Goal: Information Seeking & Learning: Learn about a topic

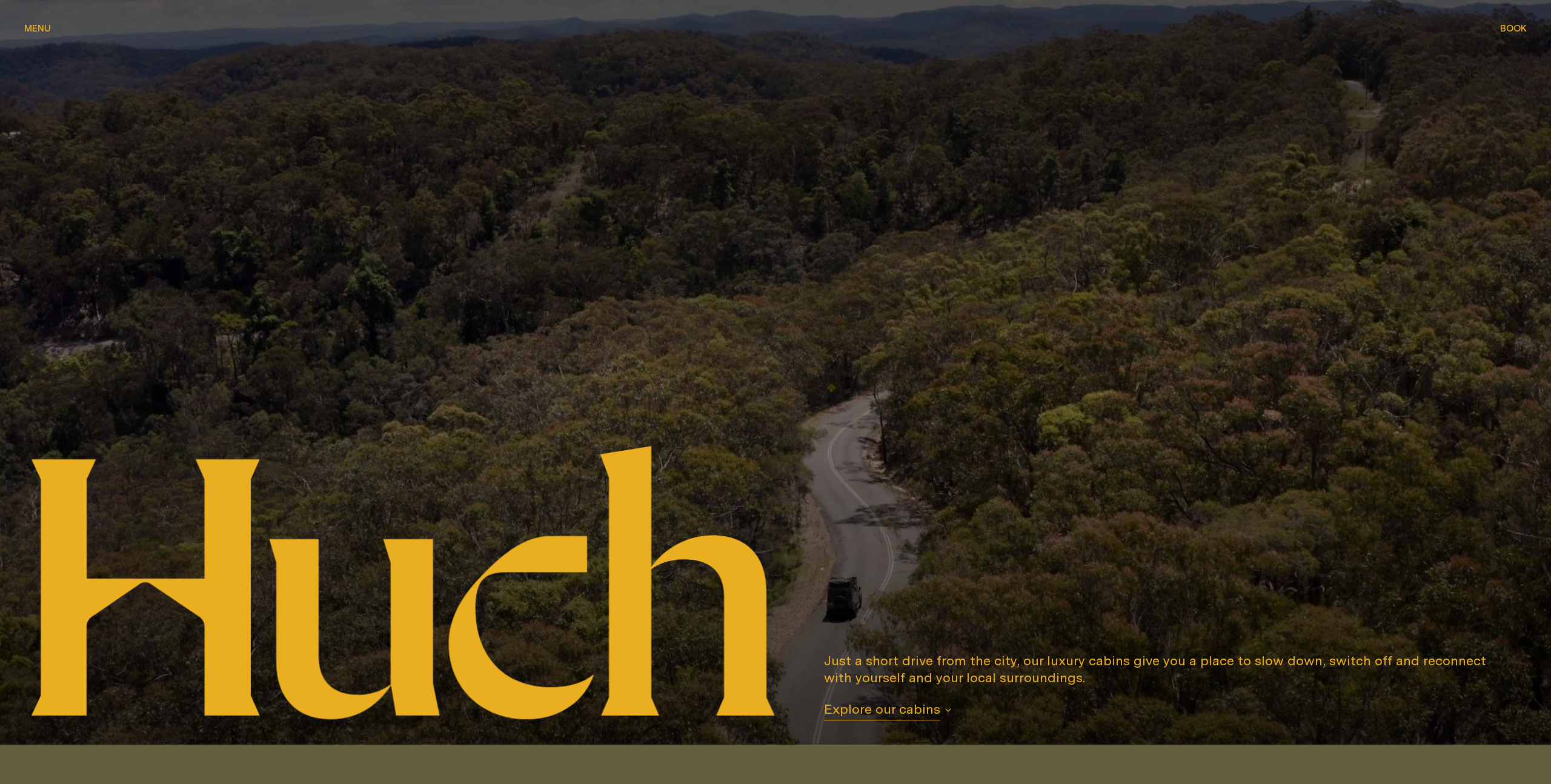
click at [41, 30] on span "Menu" at bounding box center [38, 28] width 27 height 9
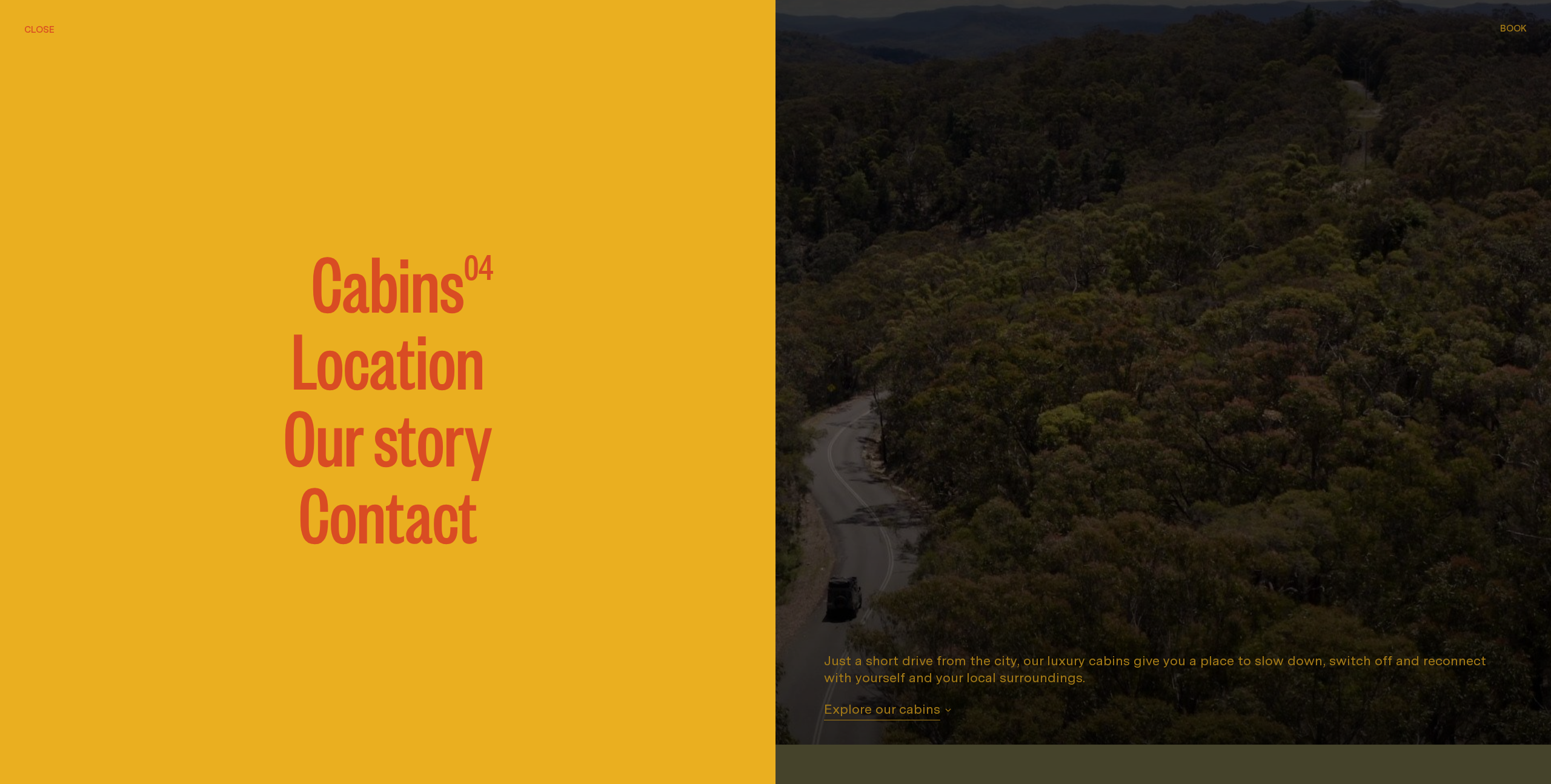
click at [430, 448] on link "Our story" at bounding box center [388, 434] width 208 height 73
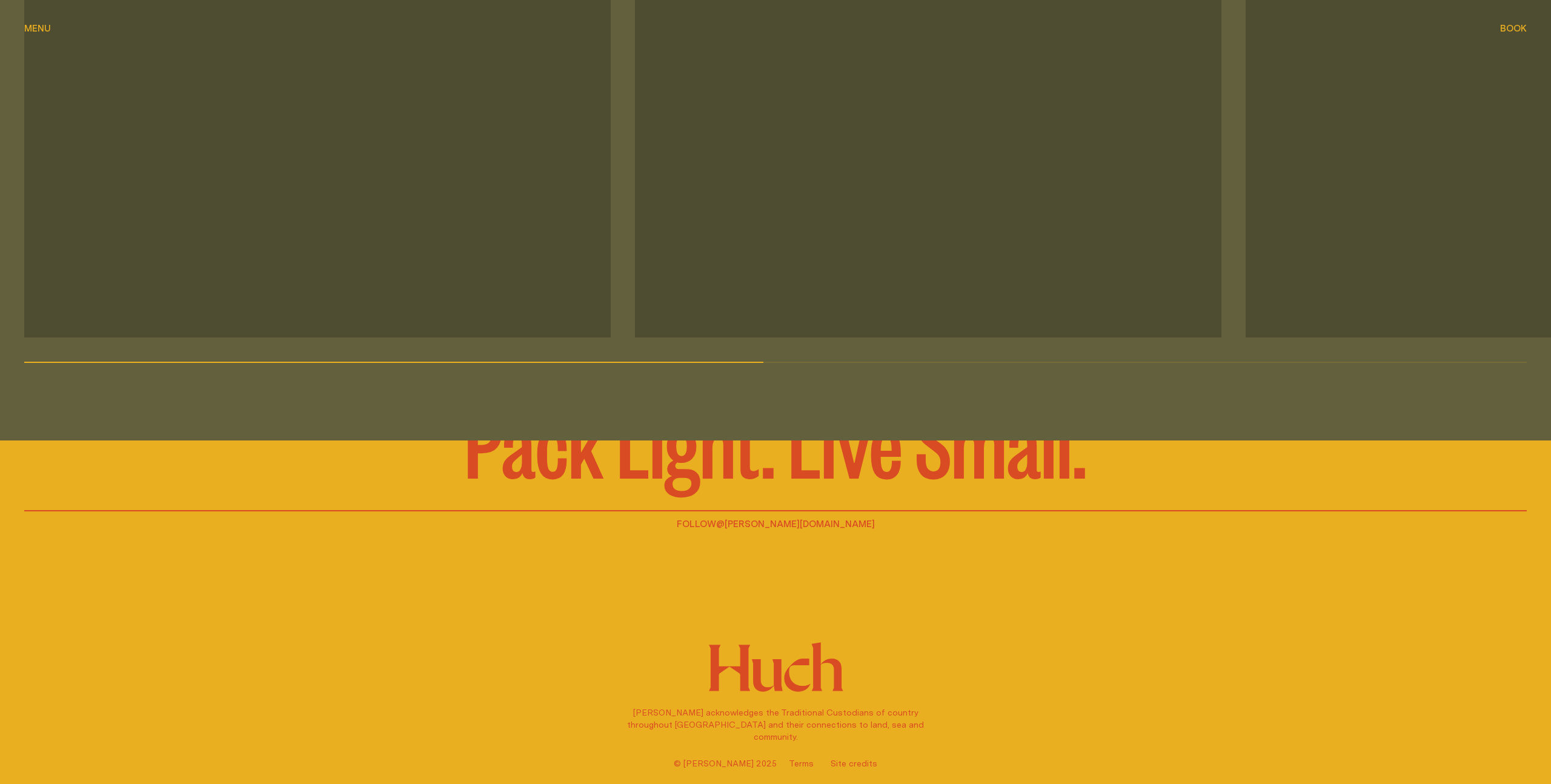
scroll to position [1799, 0]
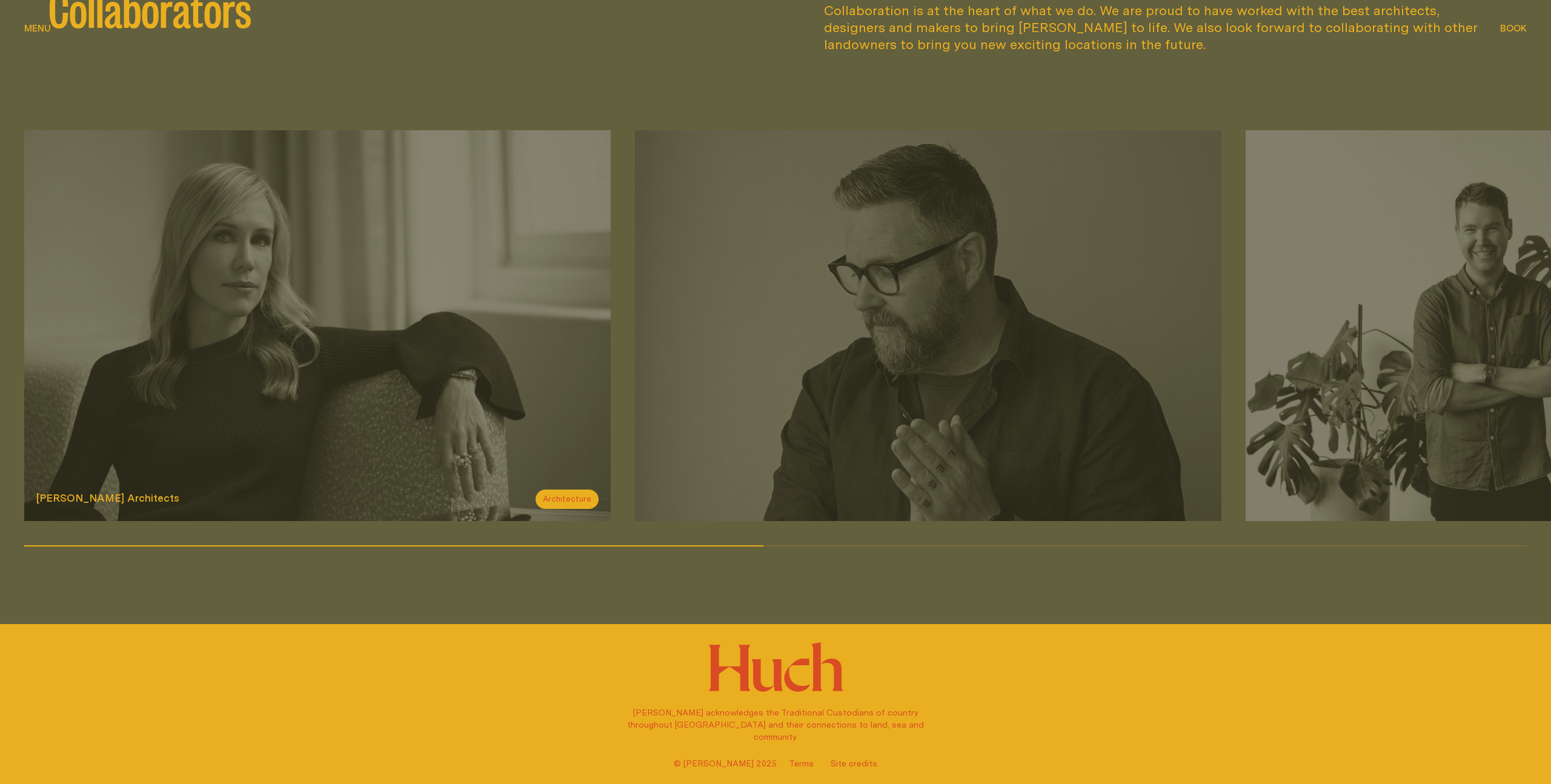
click at [557, 505] on span "Architecture" at bounding box center [567, 499] width 63 height 19
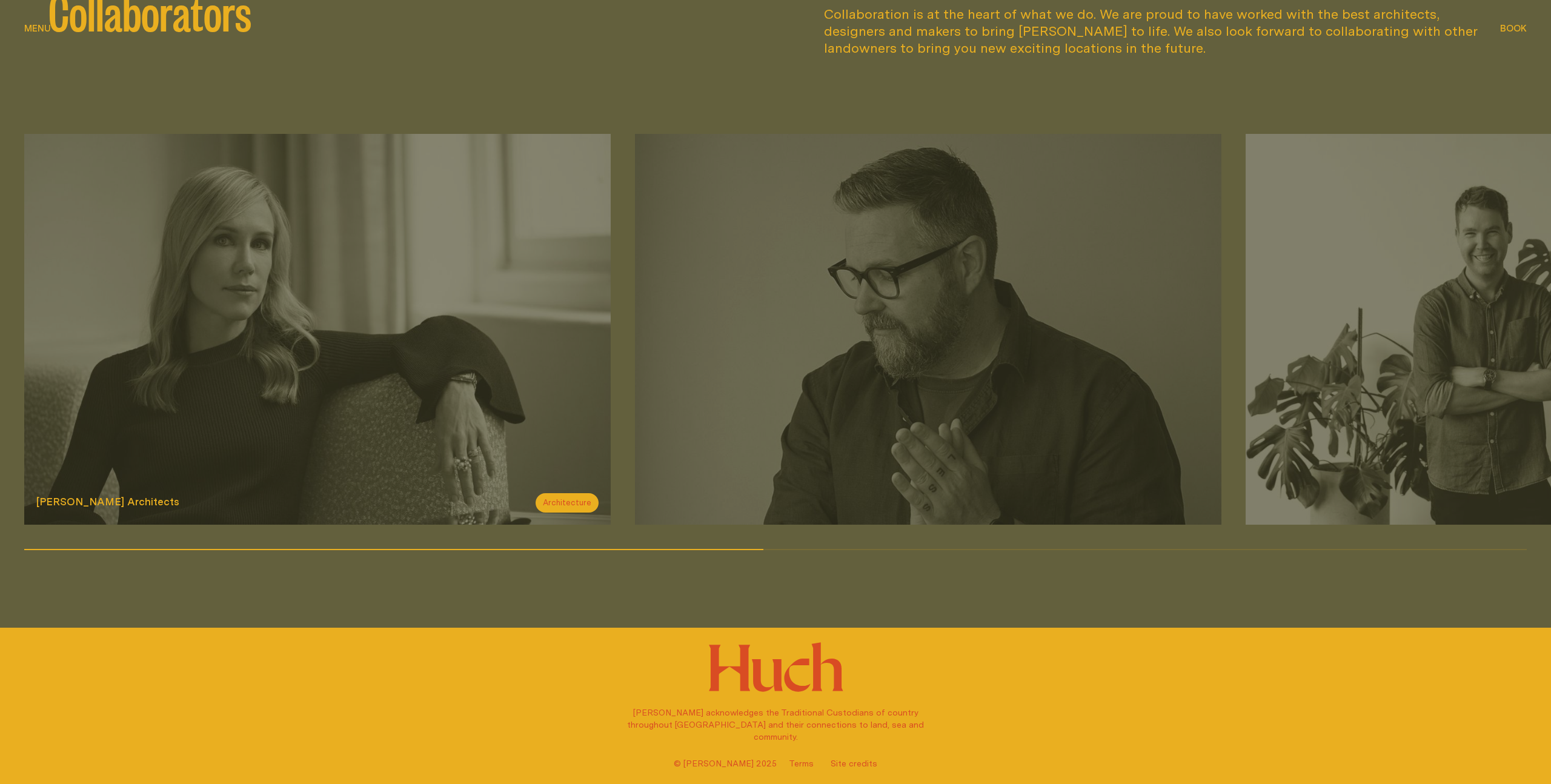
click at [176, 492] on div "[PERSON_NAME] Architects Architecture" at bounding box center [317, 503] width 586 height 44
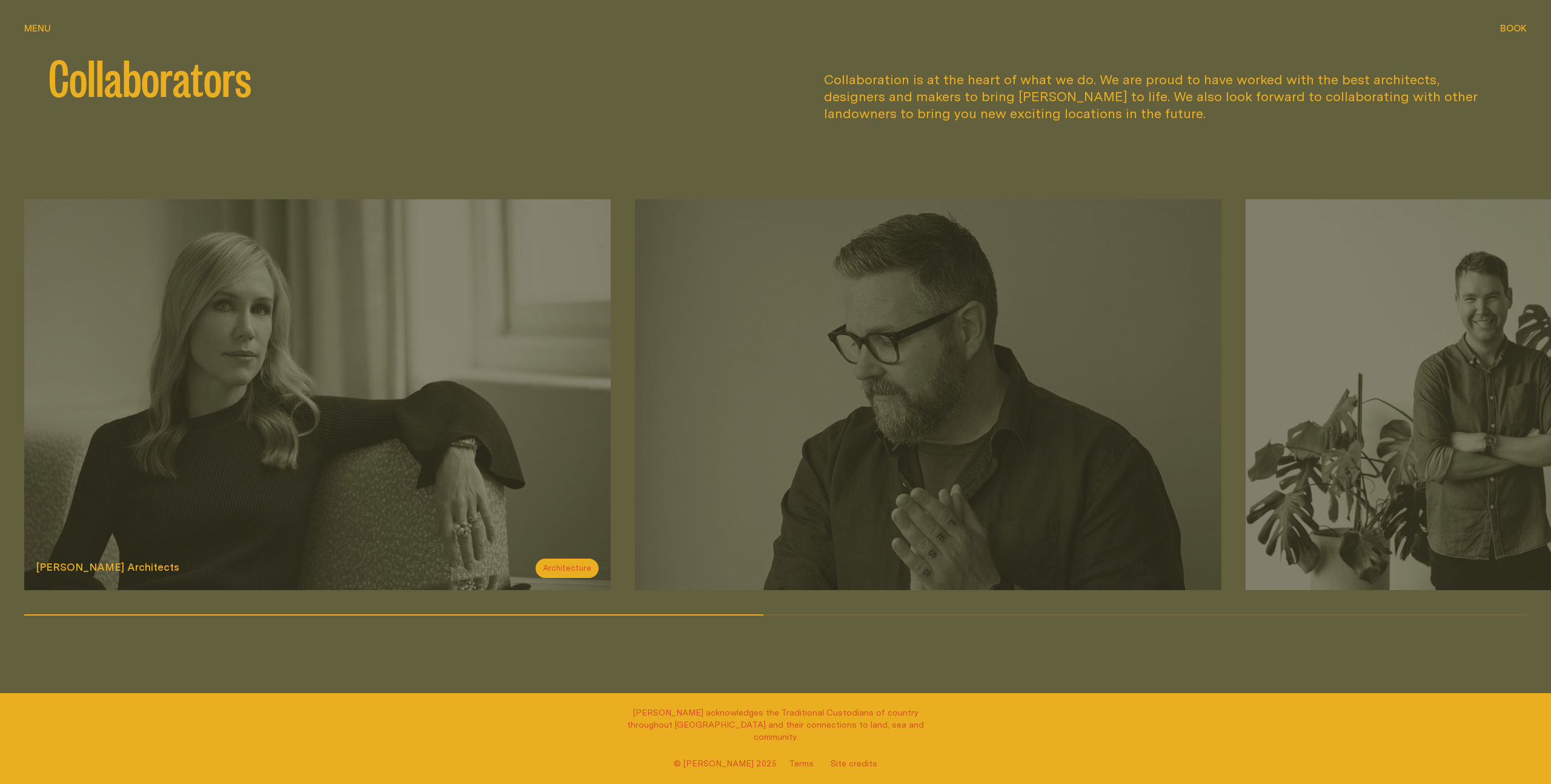
scroll to position [1754, 0]
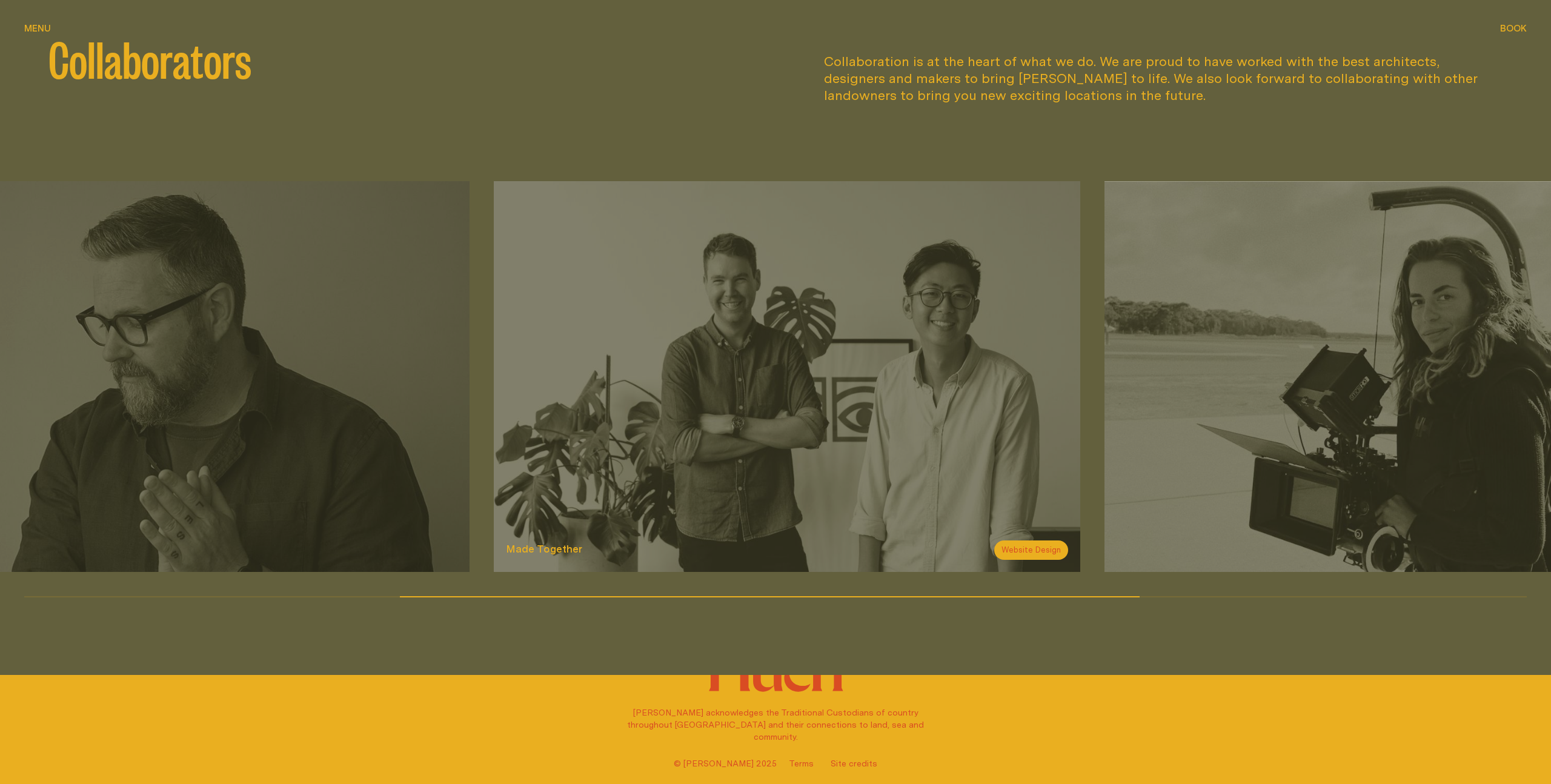
drag, startPoint x: 1408, startPoint y: 485, endPoint x: 656, endPoint y: 467, distance: 752.2
click at [656, 467] on img at bounding box center [787, 376] width 586 height 390
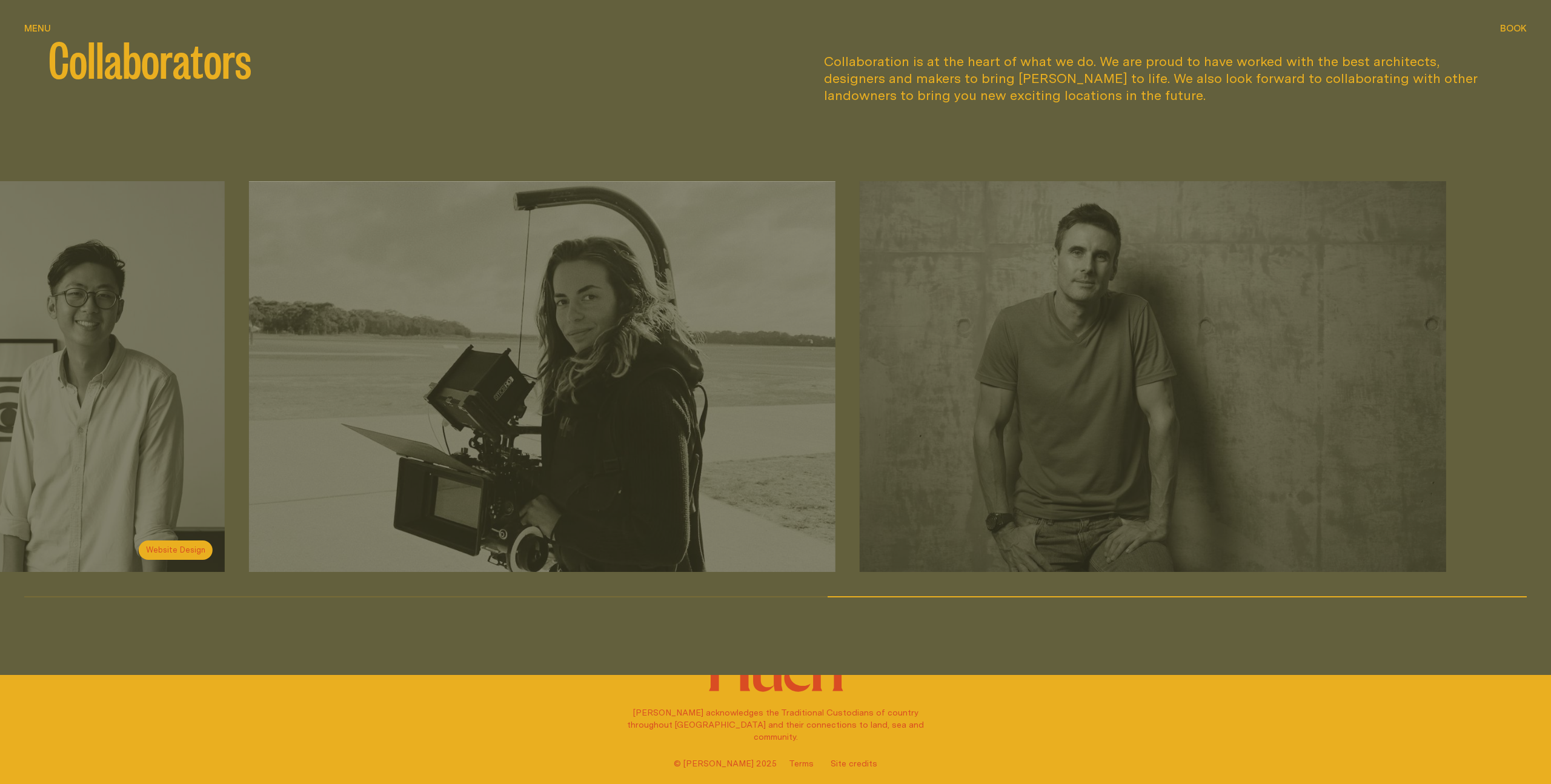
drag, startPoint x: 1183, startPoint y: 494, endPoint x: 178, endPoint y: 482, distance: 1005.1
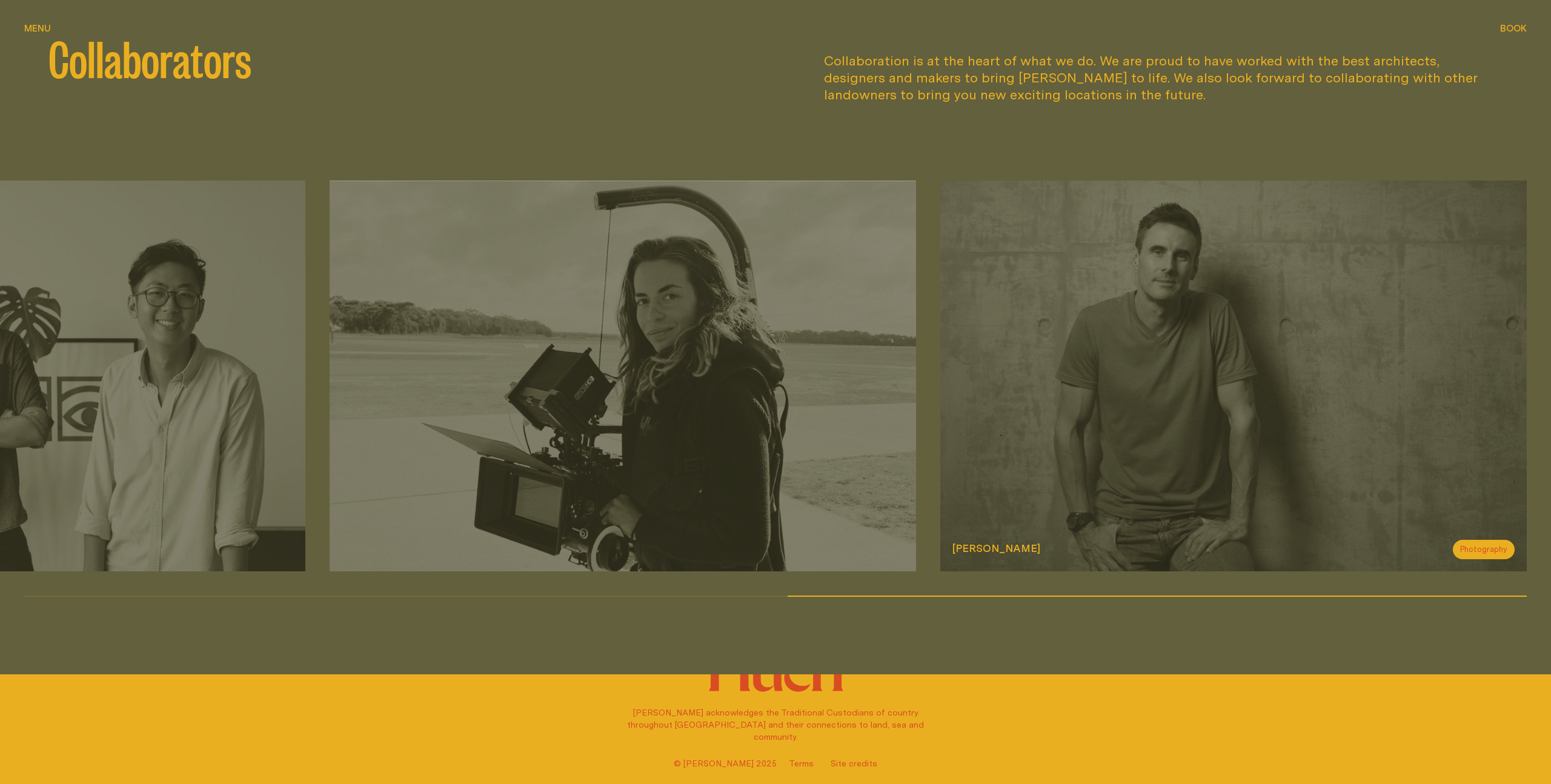
scroll to position [1758, 0]
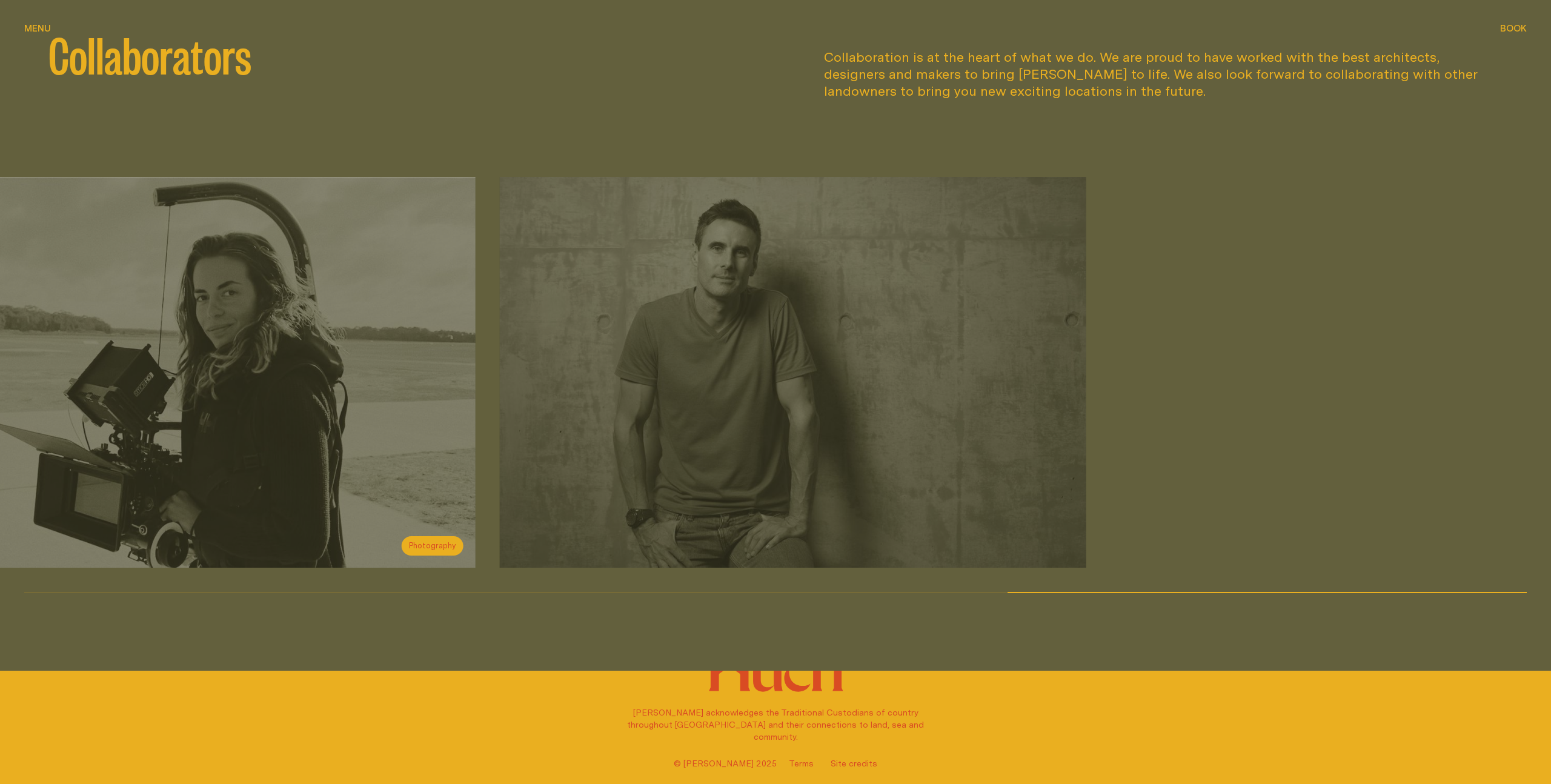
drag, startPoint x: 1311, startPoint y: 443, endPoint x: 298, endPoint y: 421, distance: 1013.2
click at [298, 421] on div "[PERSON_NAME] Architects Architecture [PERSON_NAME] & Co. Branding Made Togethe…" at bounding box center [776, 372] width 1503 height 390
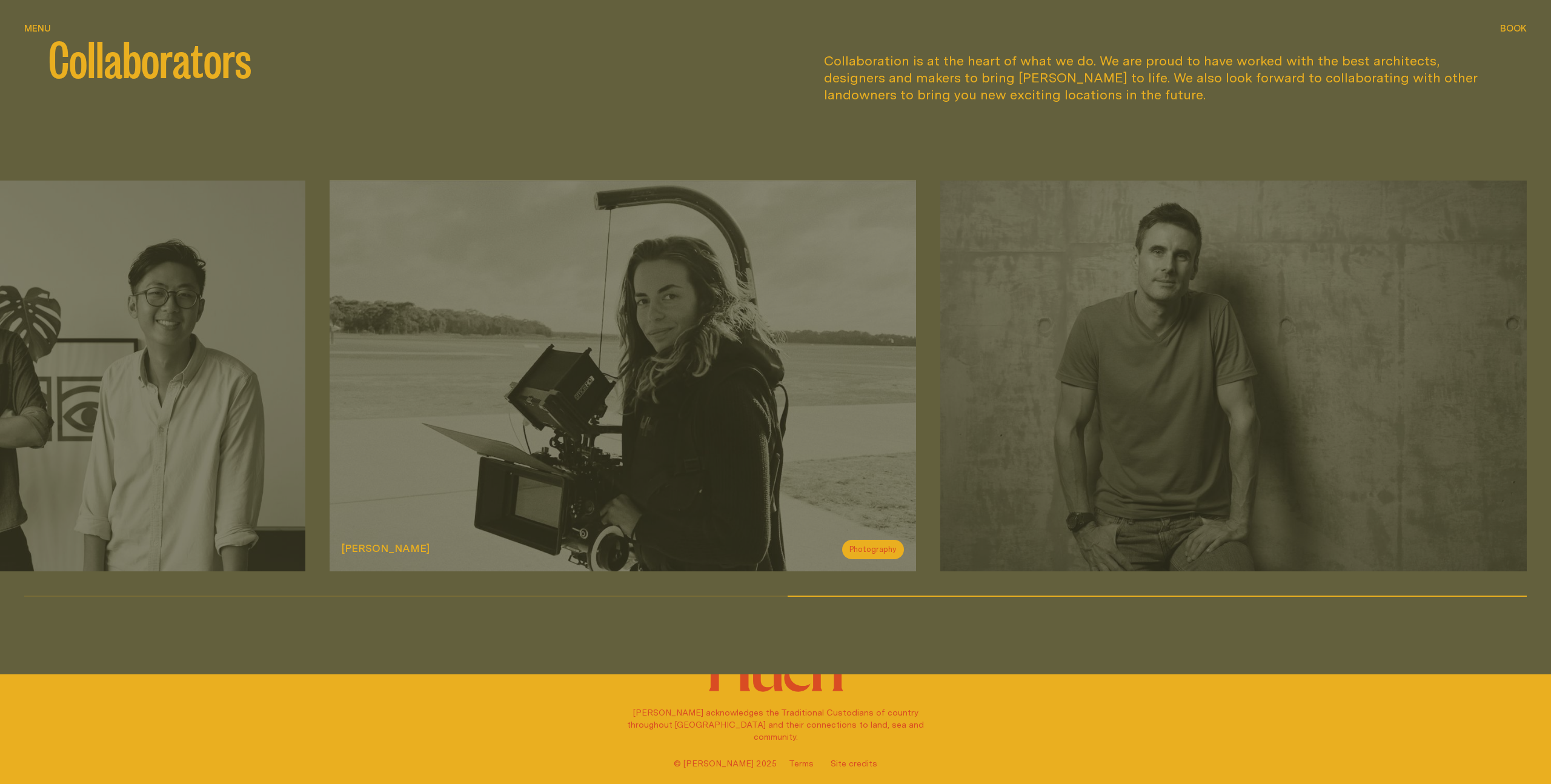
drag, startPoint x: 296, startPoint y: 422, endPoint x: 1412, endPoint y: 432, distance: 1116.0
click at [1397, 433] on div "[PERSON_NAME] Architects Architecture [PERSON_NAME] & Co. Branding Made Togethe…" at bounding box center [776, 375] width 1503 height 390
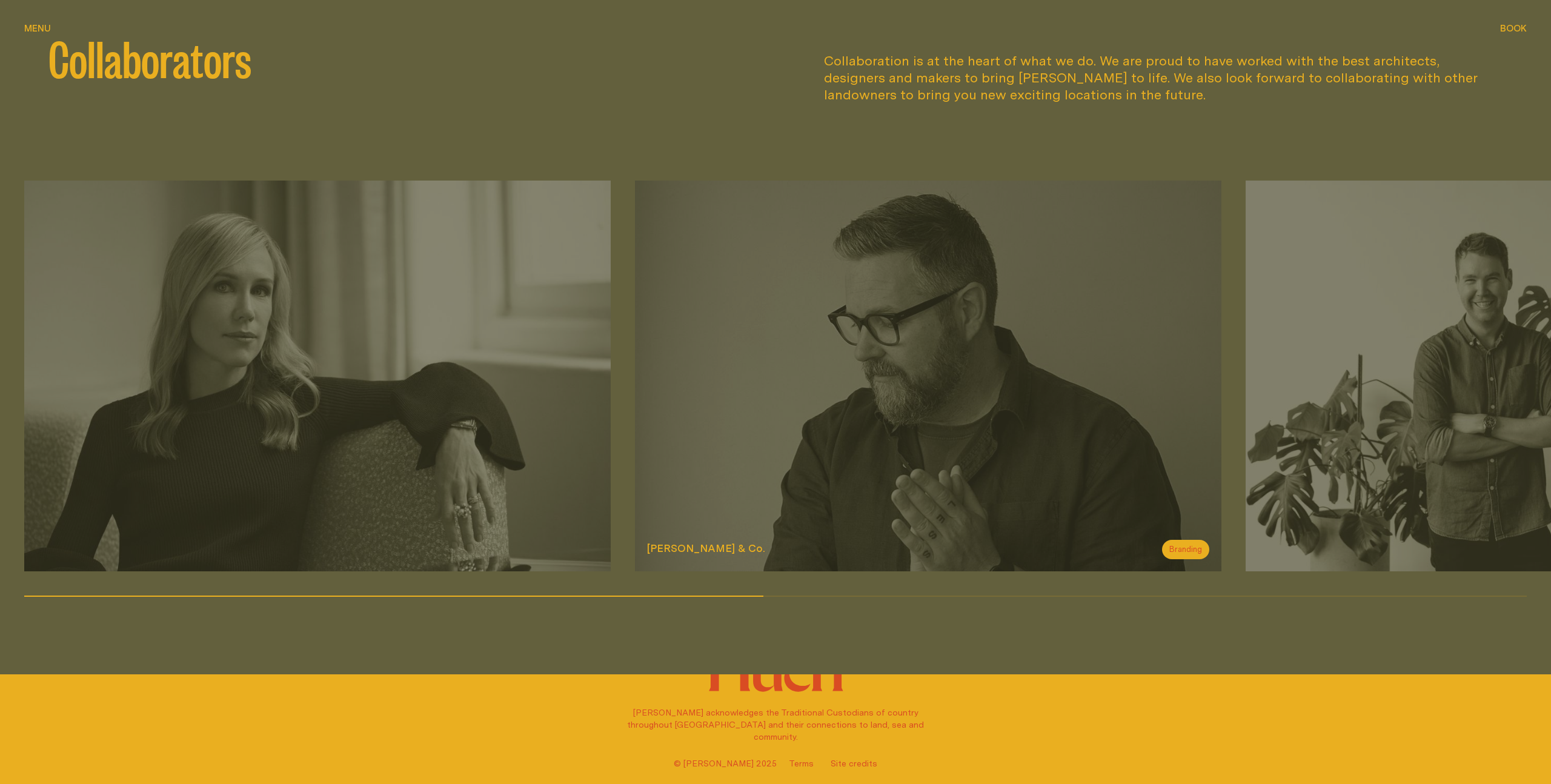
scroll to position [1756, 0]
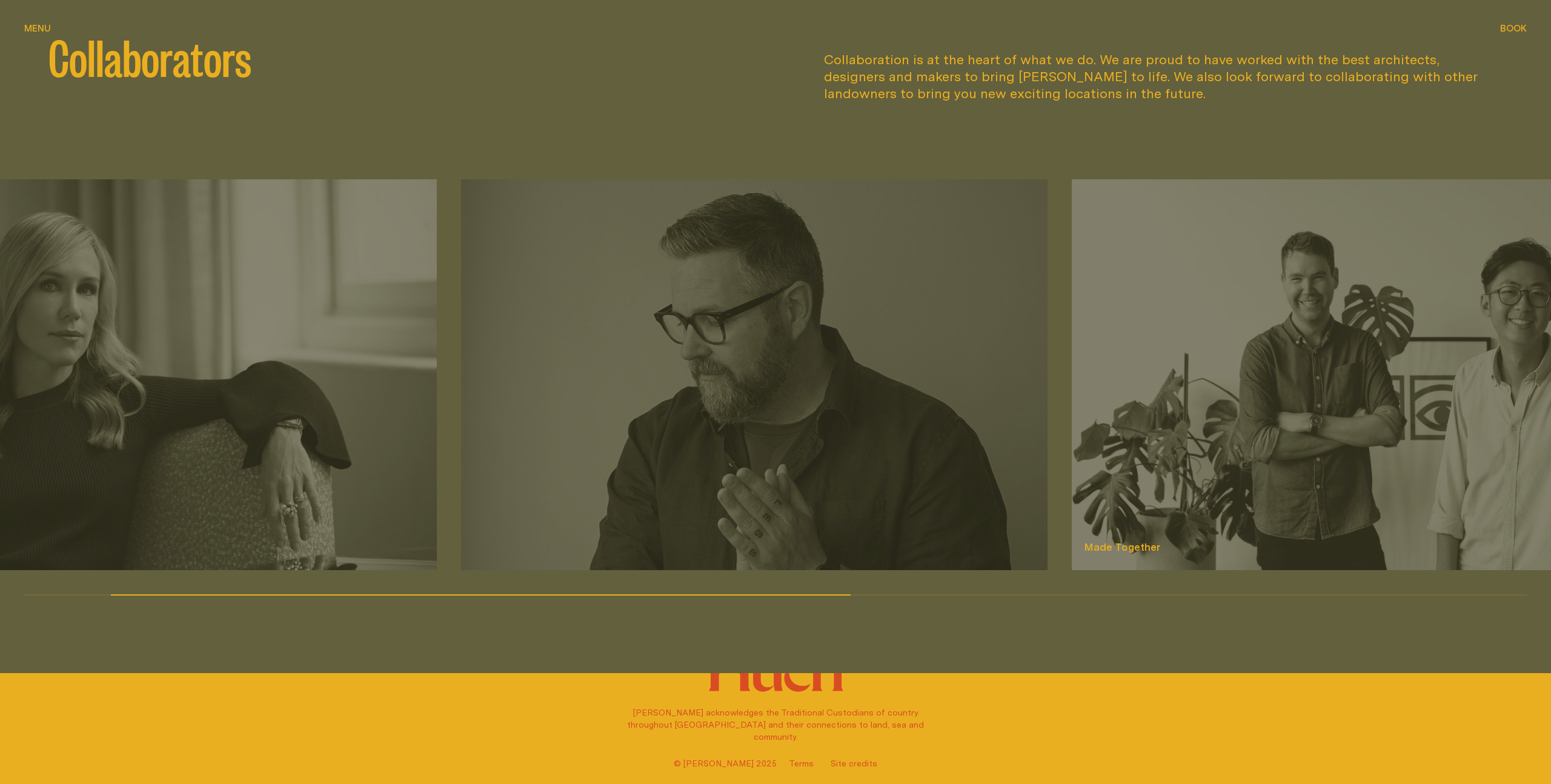
drag, startPoint x: 1087, startPoint y: 278, endPoint x: 366, endPoint y: 248, distance: 721.6
click at [1072, 248] on img at bounding box center [1364, 374] width 586 height 390
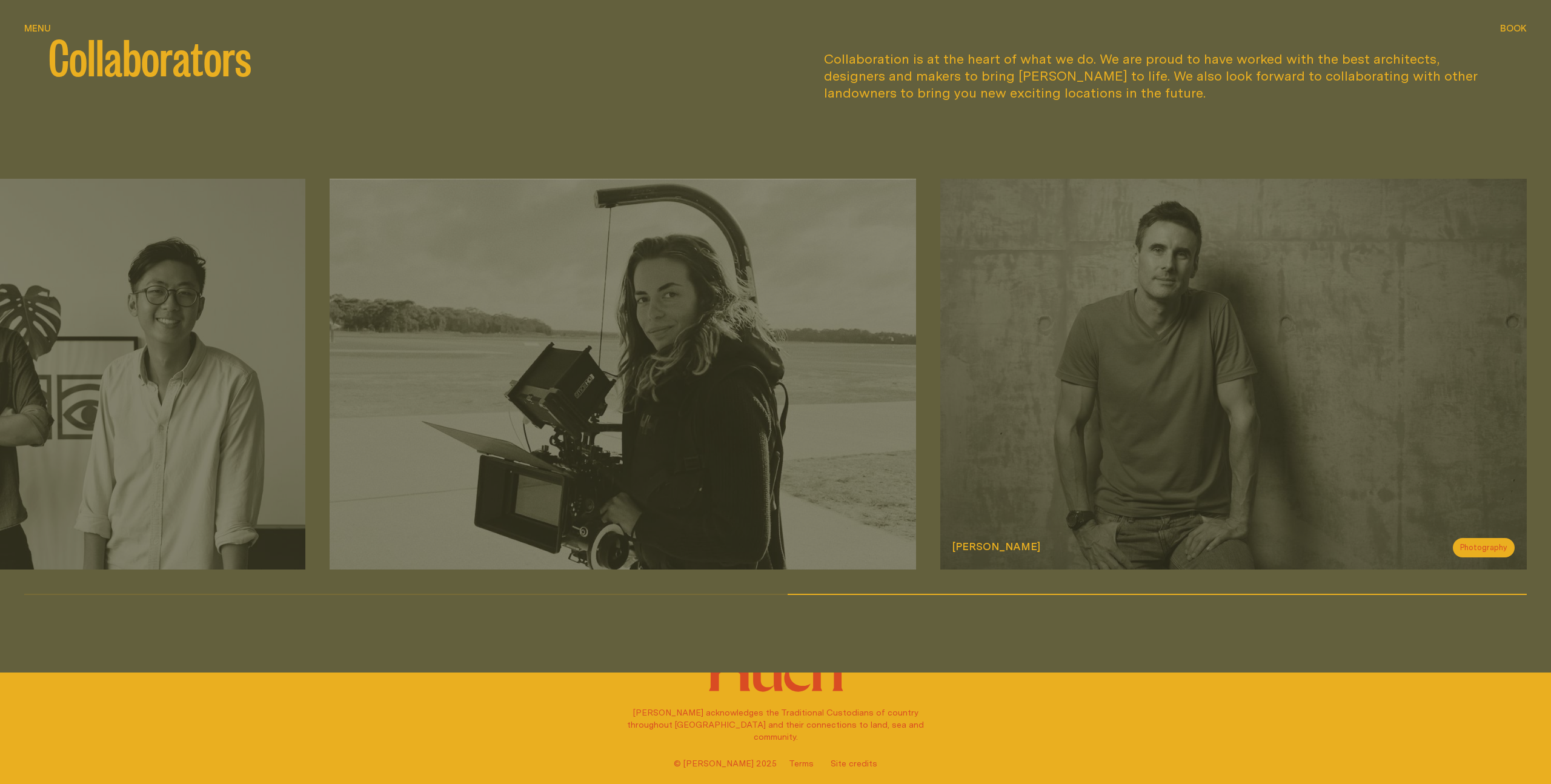
scroll to position [1759, 0]
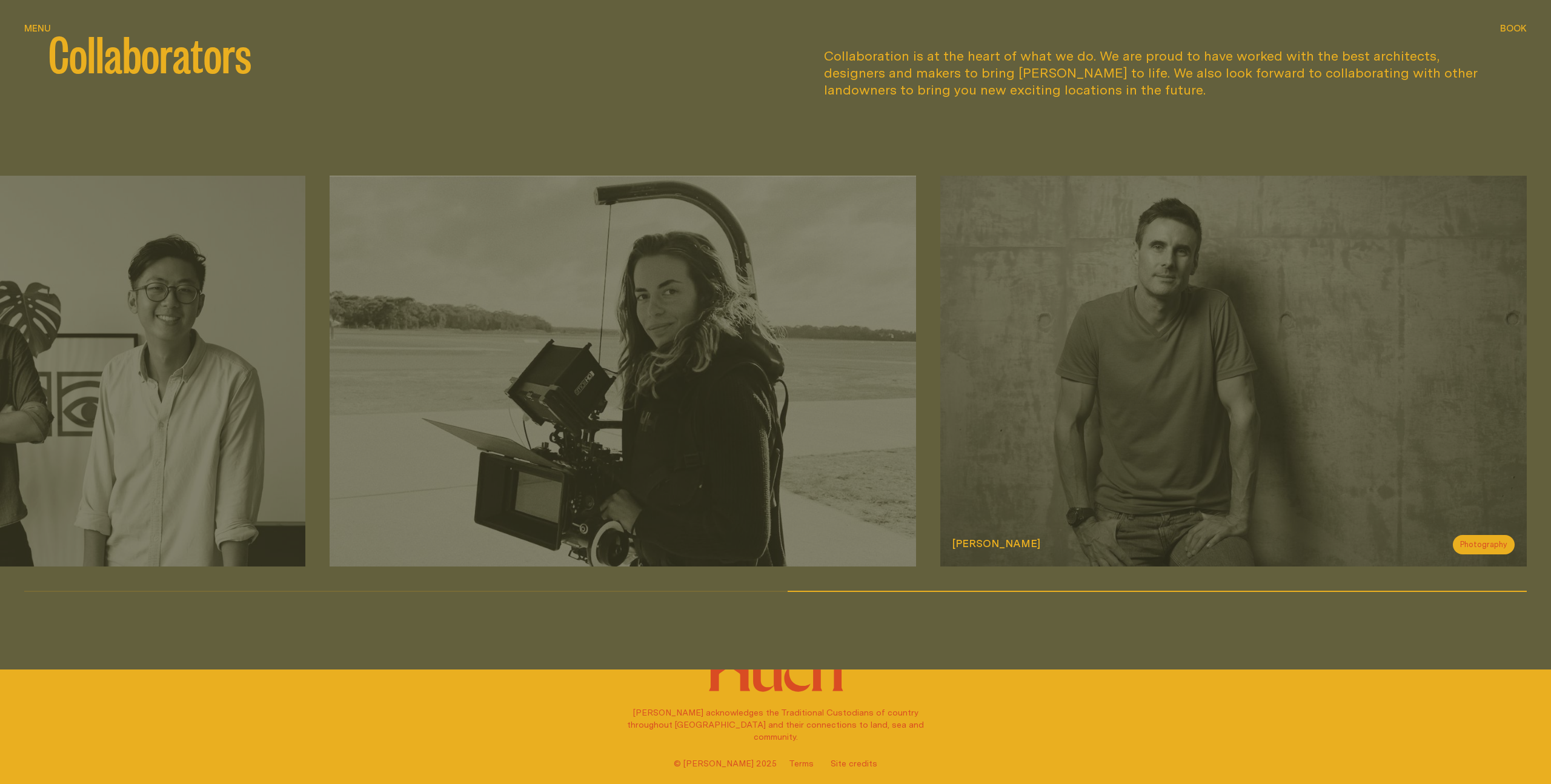
click at [1135, 273] on img at bounding box center [1233, 370] width 586 height 390
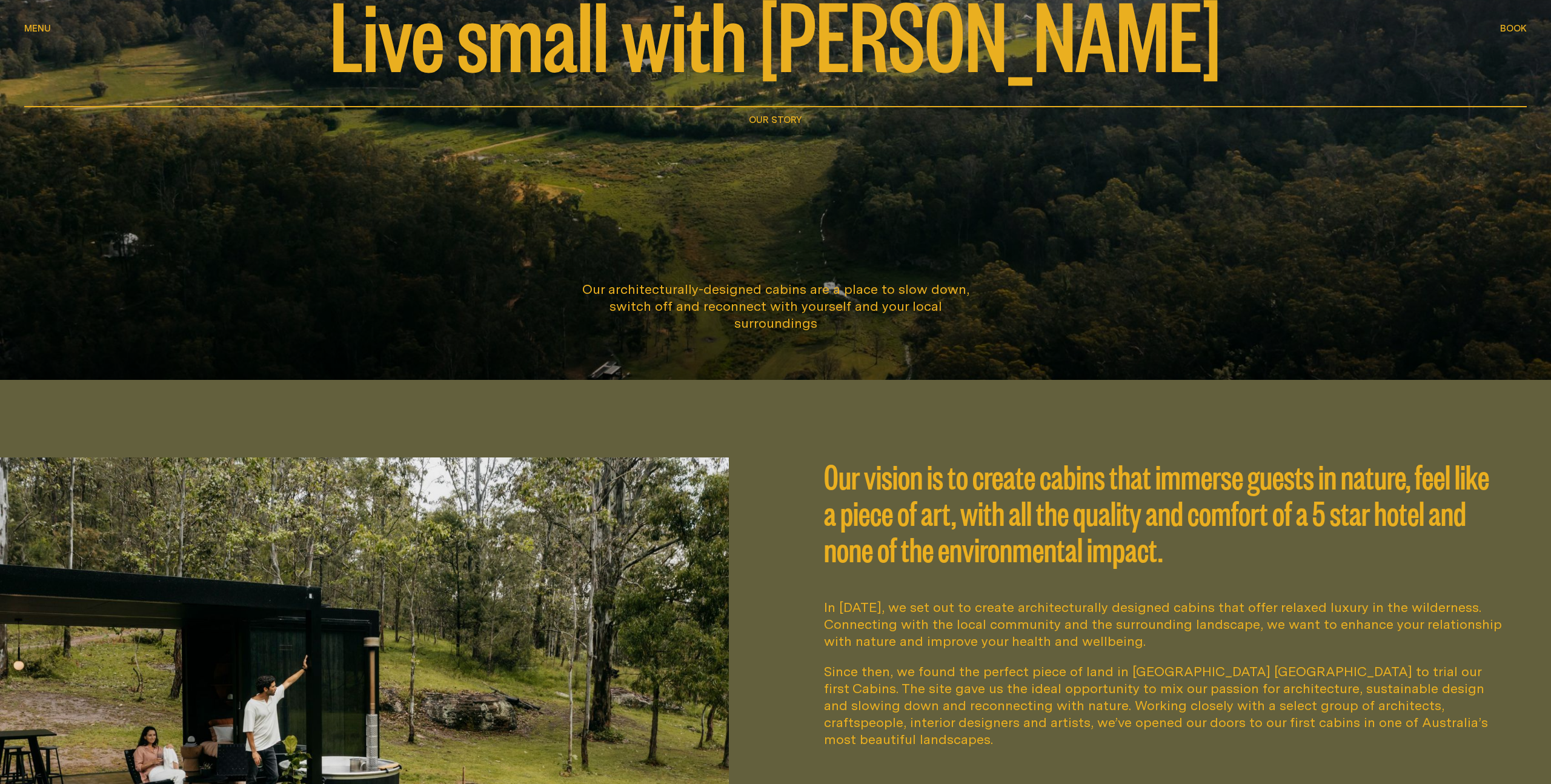
scroll to position [0, 0]
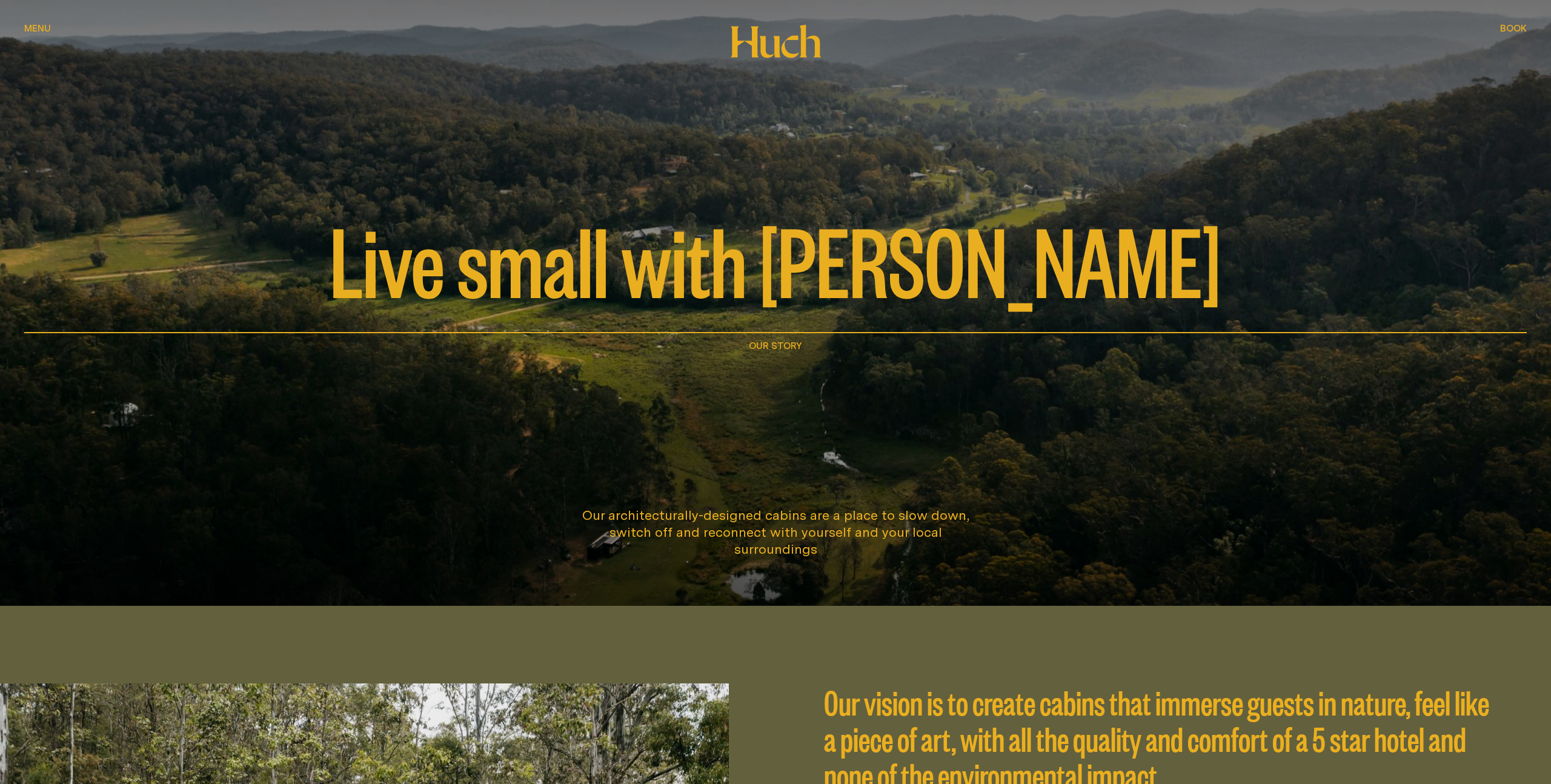
click at [38, 32] on span "Menu" at bounding box center [38, 28] width 27 height 9
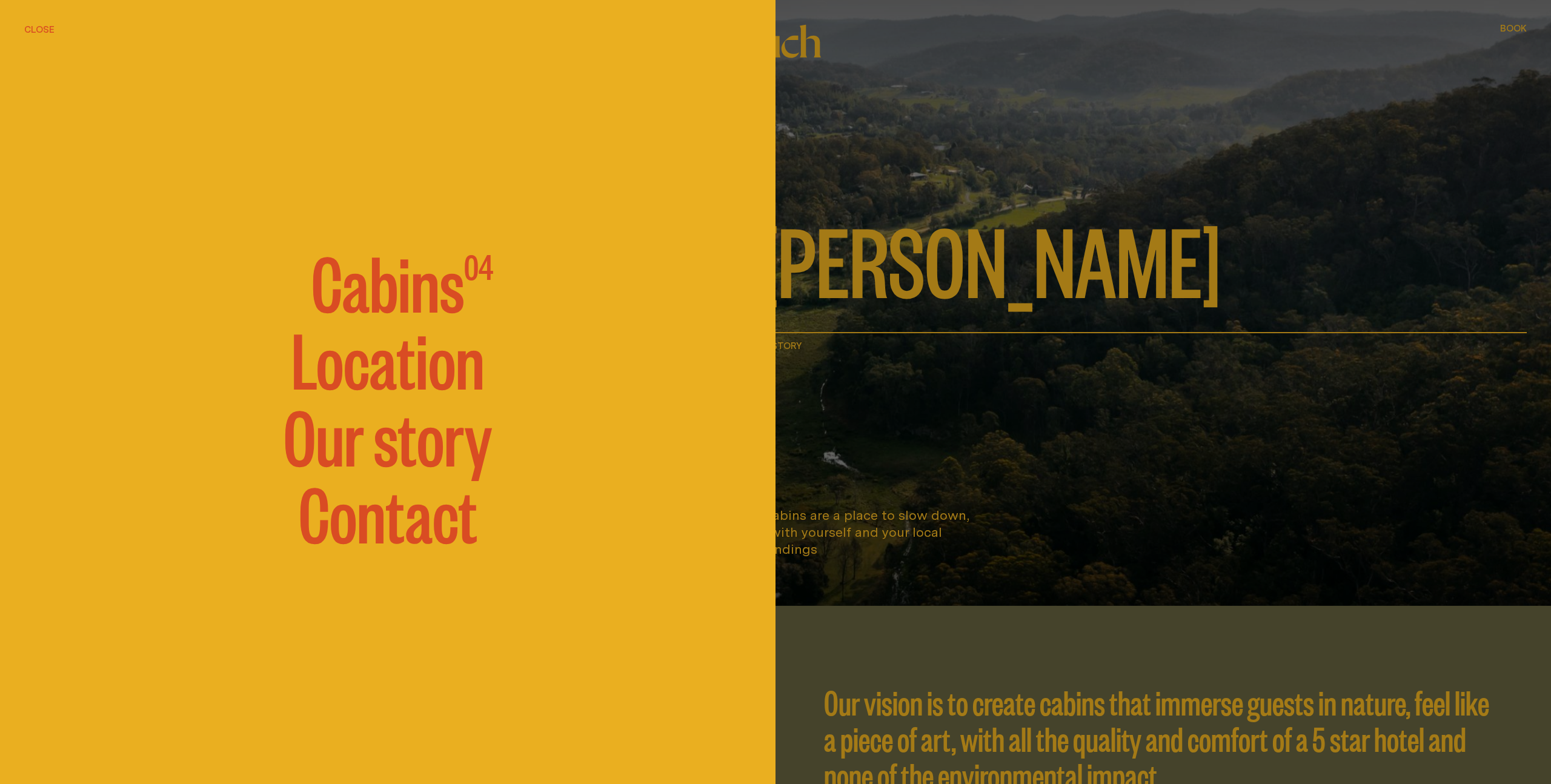
click at [434, 445] on link "Our story" at bounding box center [388, 434] width 208 height 73
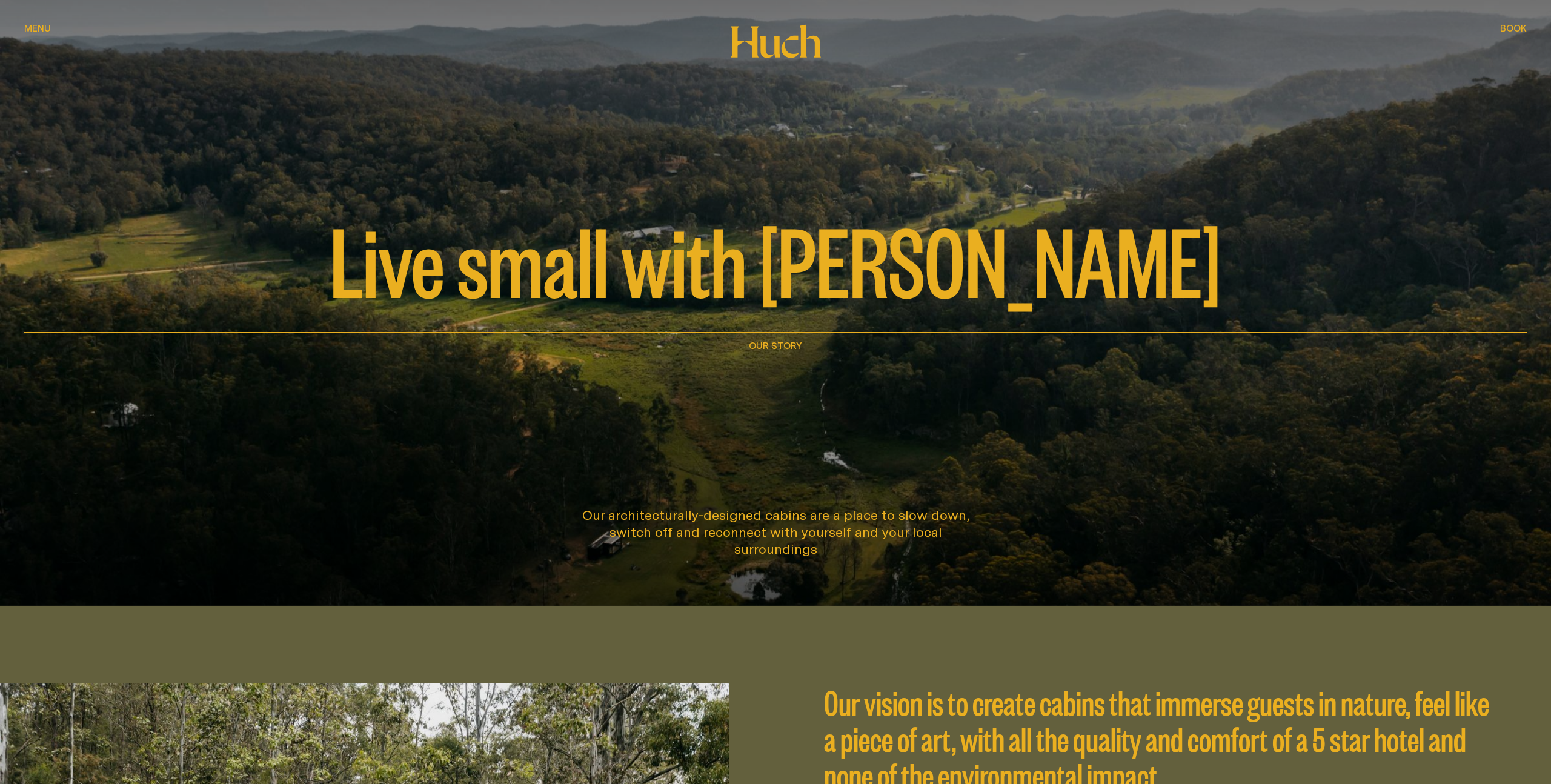
click at [1518, 26] on span "Book" at bounding box center [1514, 28] width 27 height 9
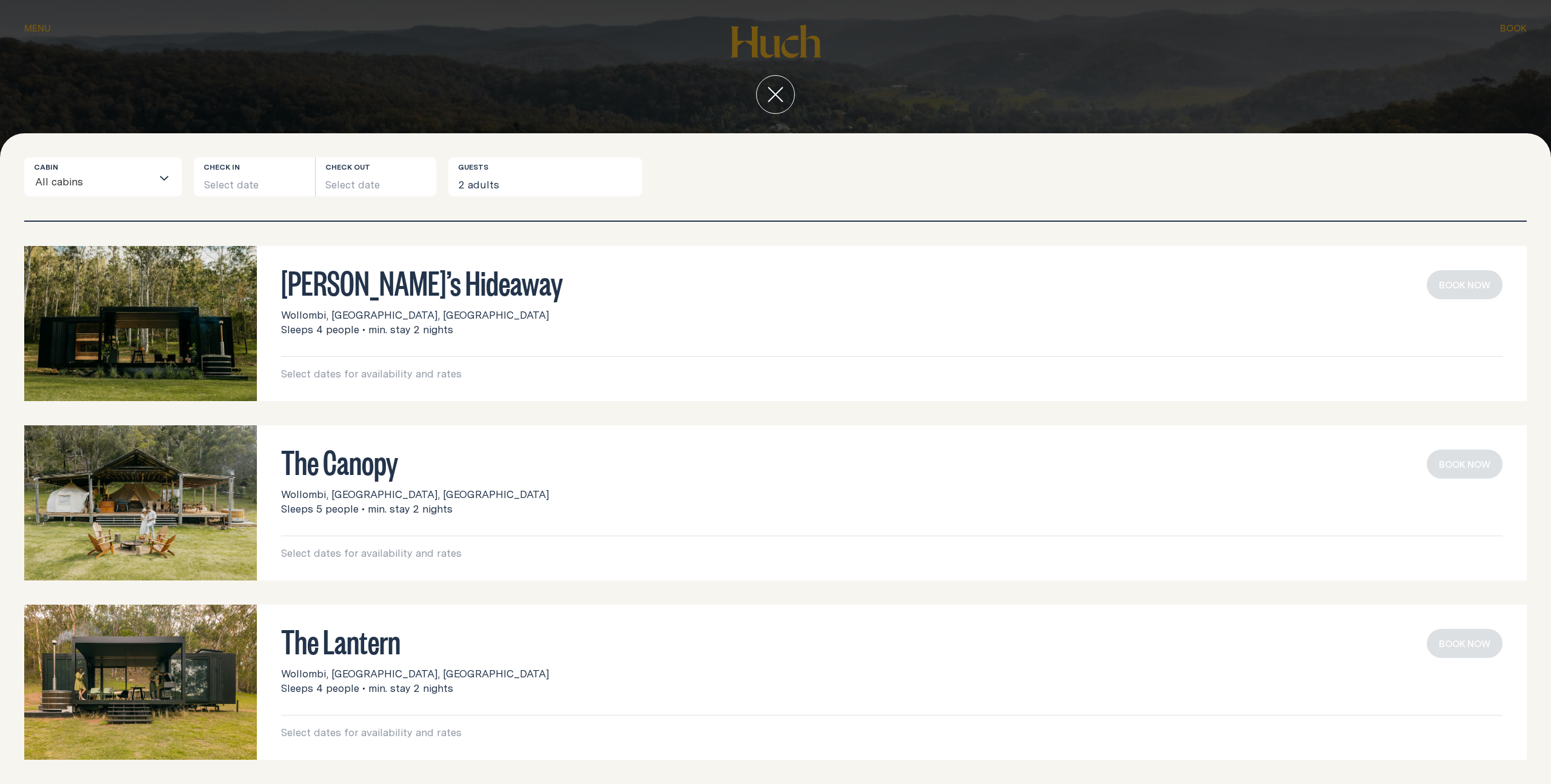
click at [320, 652] on h3 "The Lantern" at bounding box center [892, 640] width 1222 height 23
click at [112, 661] on img at bounding box center [140, 681] width 233 height 155
click at [780, 96] on icon "close" at bounding box center [776, 95] width 16 height 16
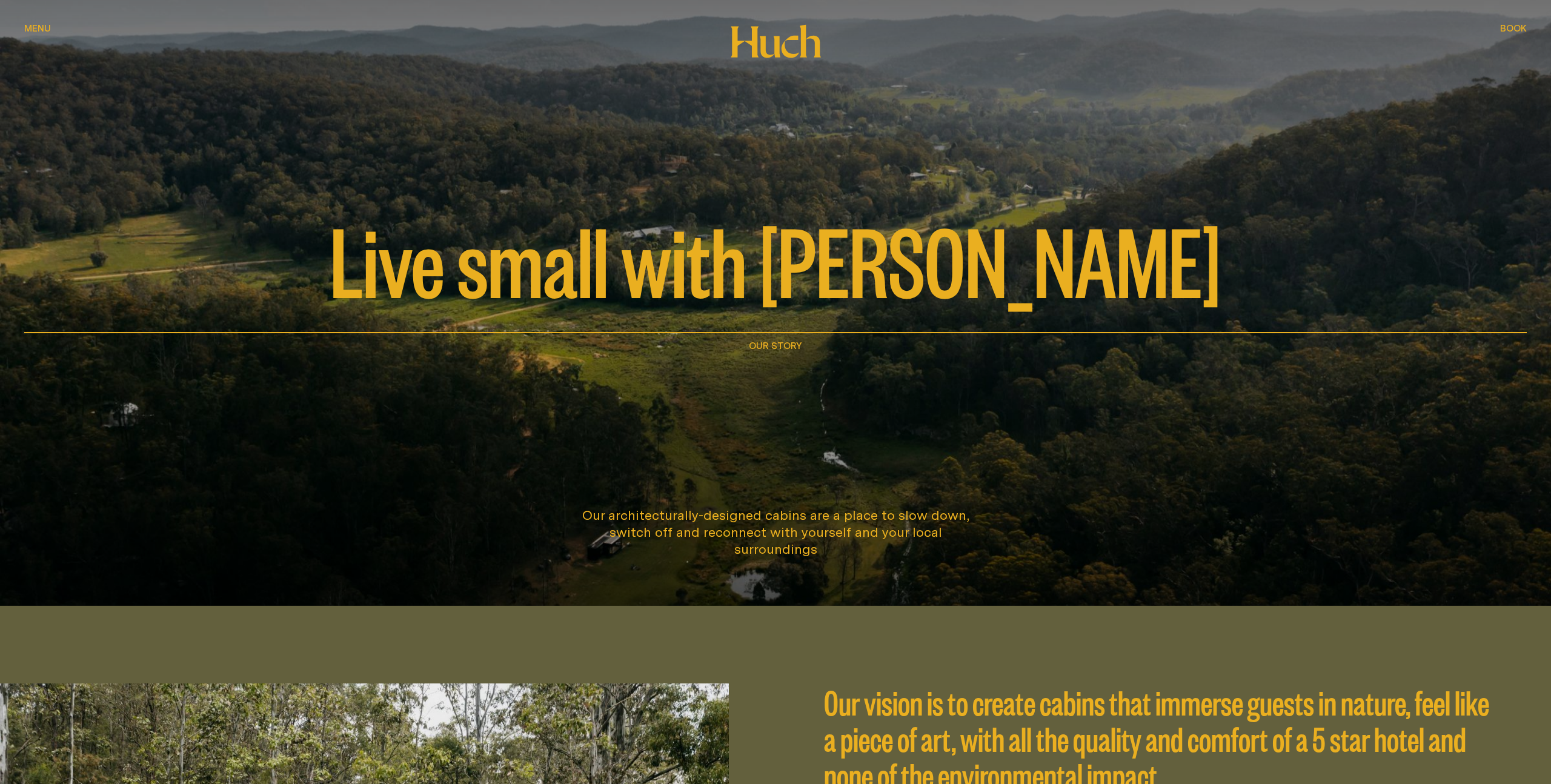
click at [46, 29] on span "Menu" at bounding box center [38, 28] width 27 height 9
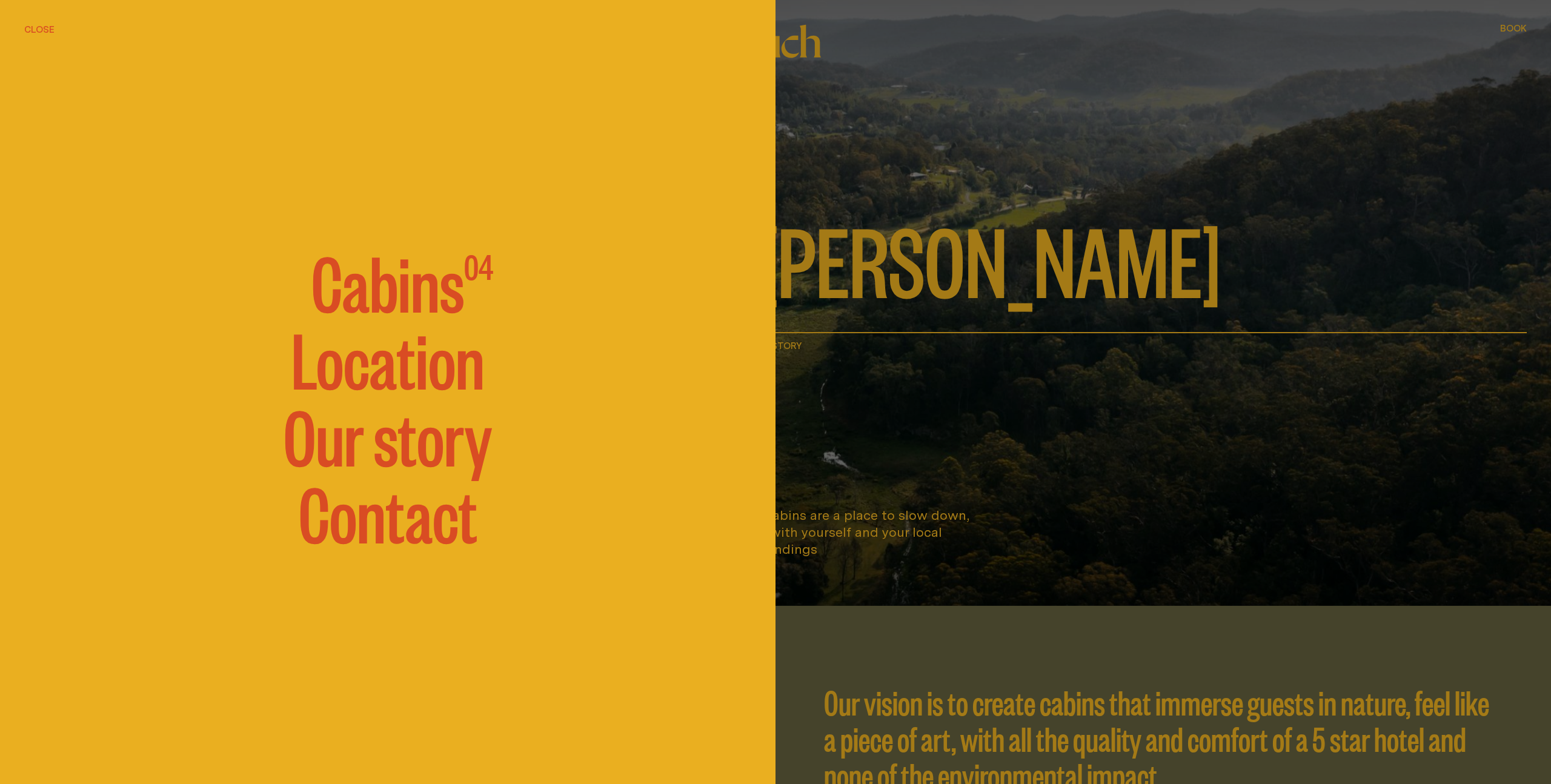
click at [413, 276] on span "Cabins" at bounding box center [388, 281] width 152 height 73
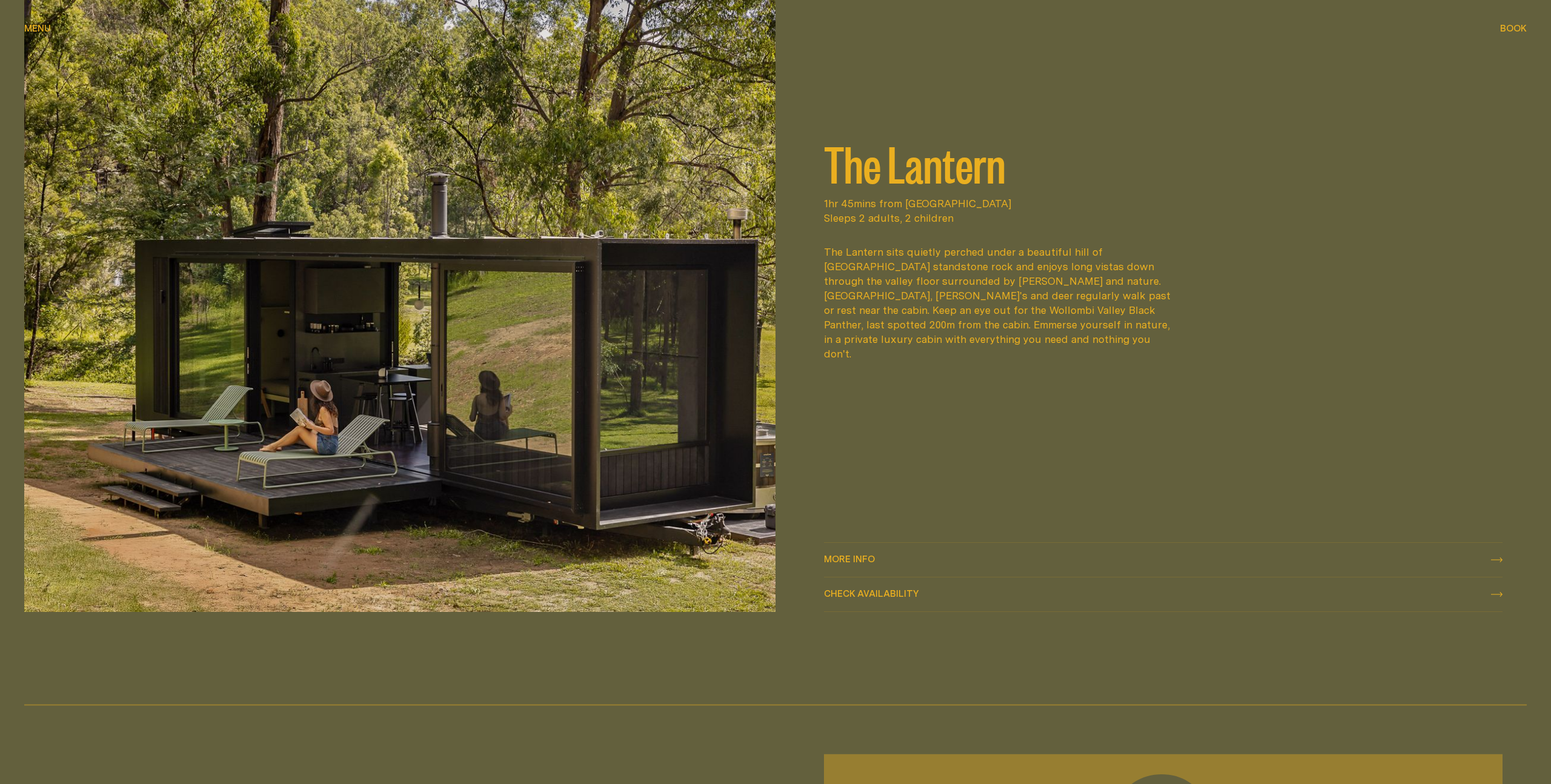
scroll to position [2461, 0]
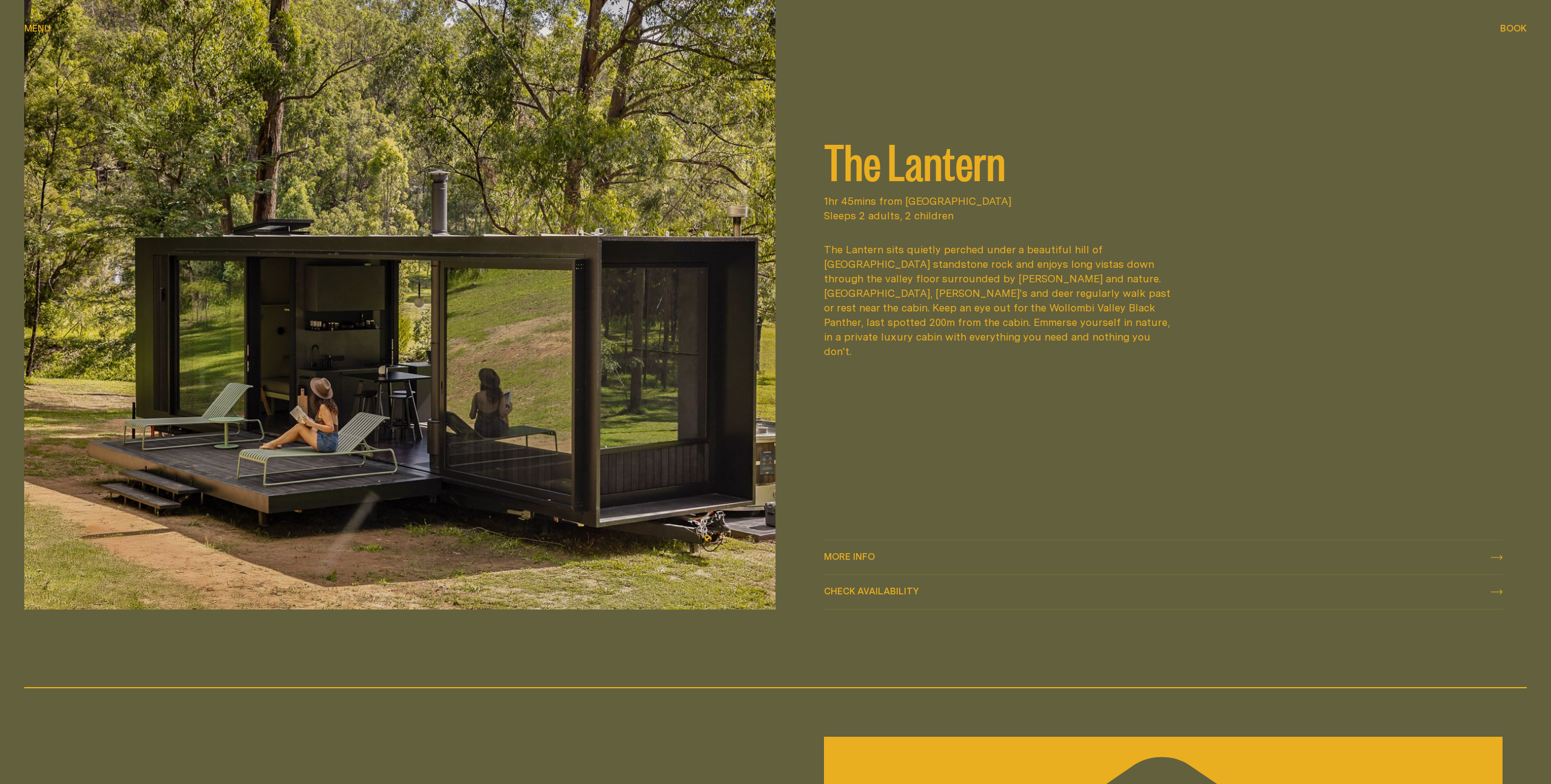
click at [840, 552] on span "More info More info" at bounding box center [849, 557] width 51 height 15
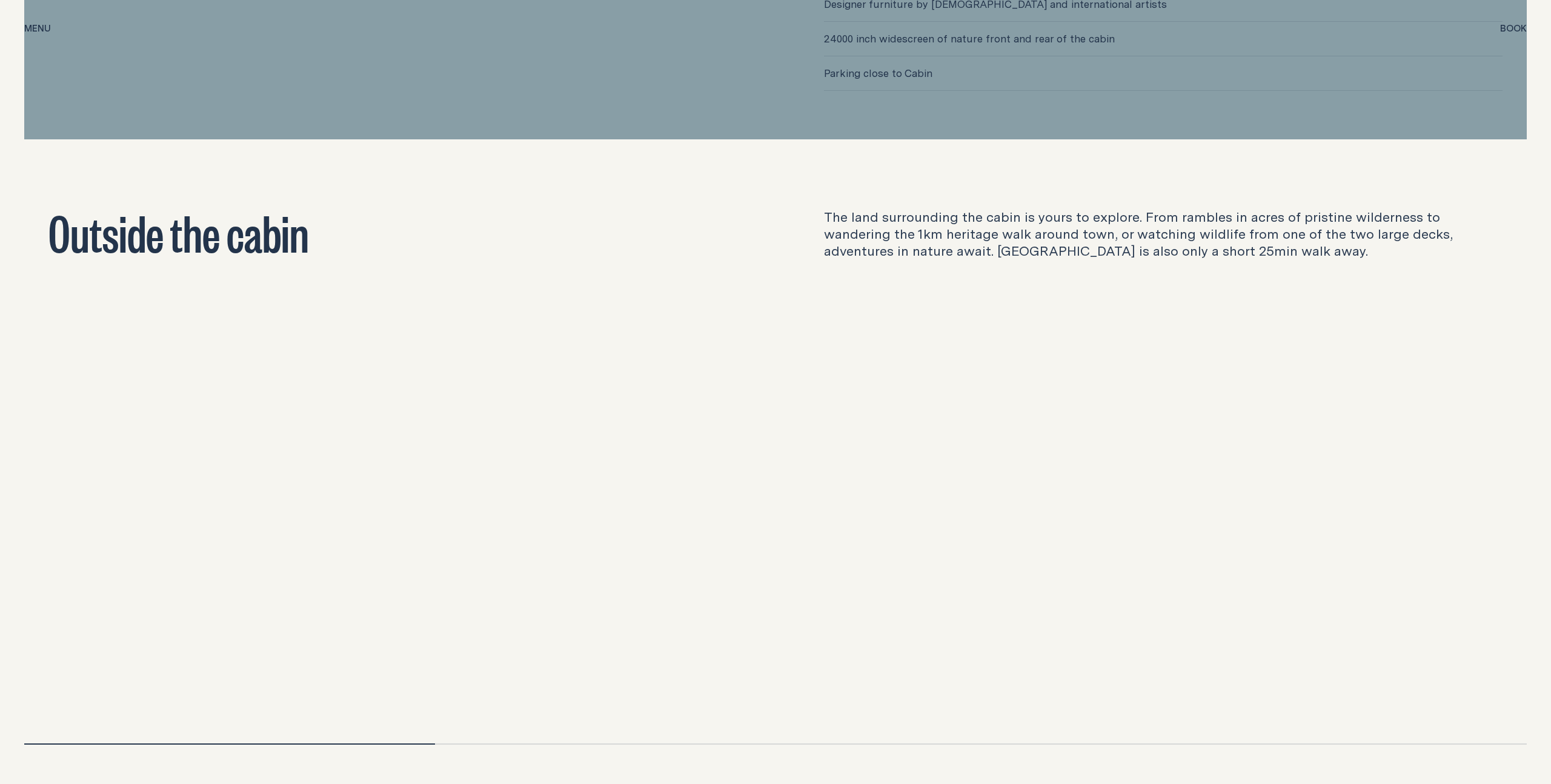
scroll to position [4368, 0]
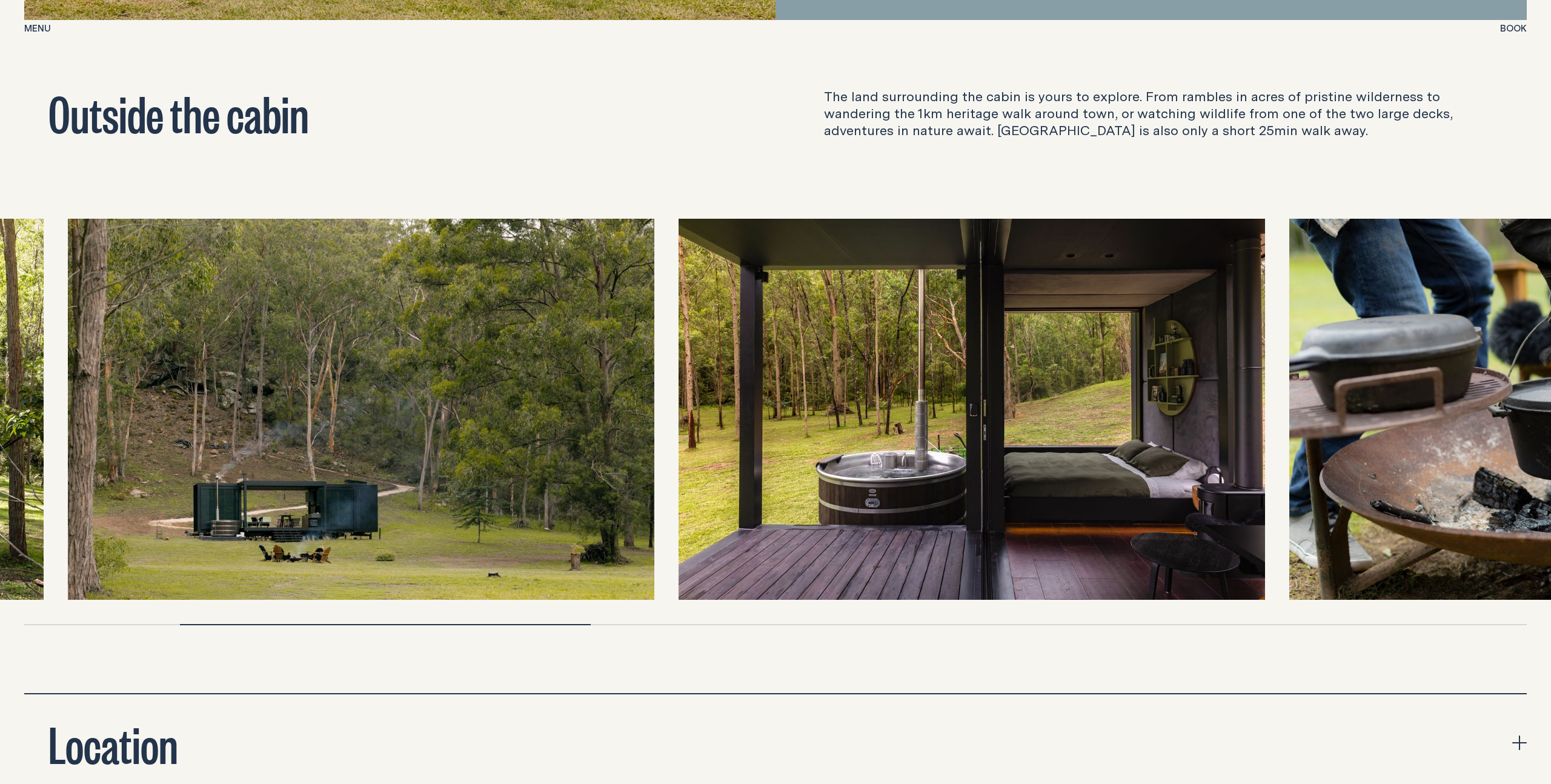
drag, startPoint x: 1429, startPoint y: 439, endPoint x: 811, endPoint y: 403, distance: 619.0
click at [813, 404] on img at bounding box center [971, 409] width 586 height 381
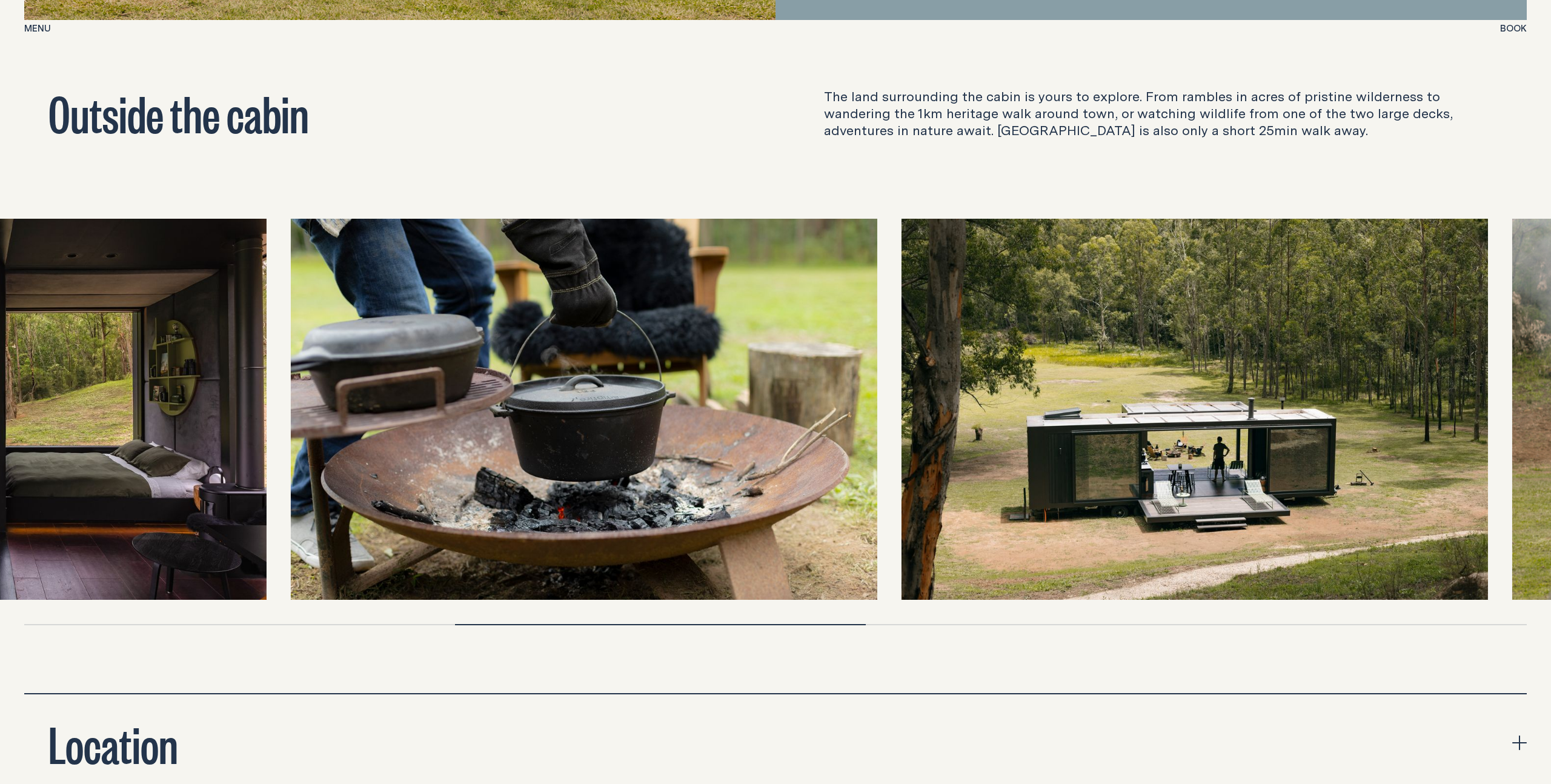
drag, startPoint x: 1170, startPoint y: 444, endPoint x: 277, endPoint y: 443, distance: 893.0
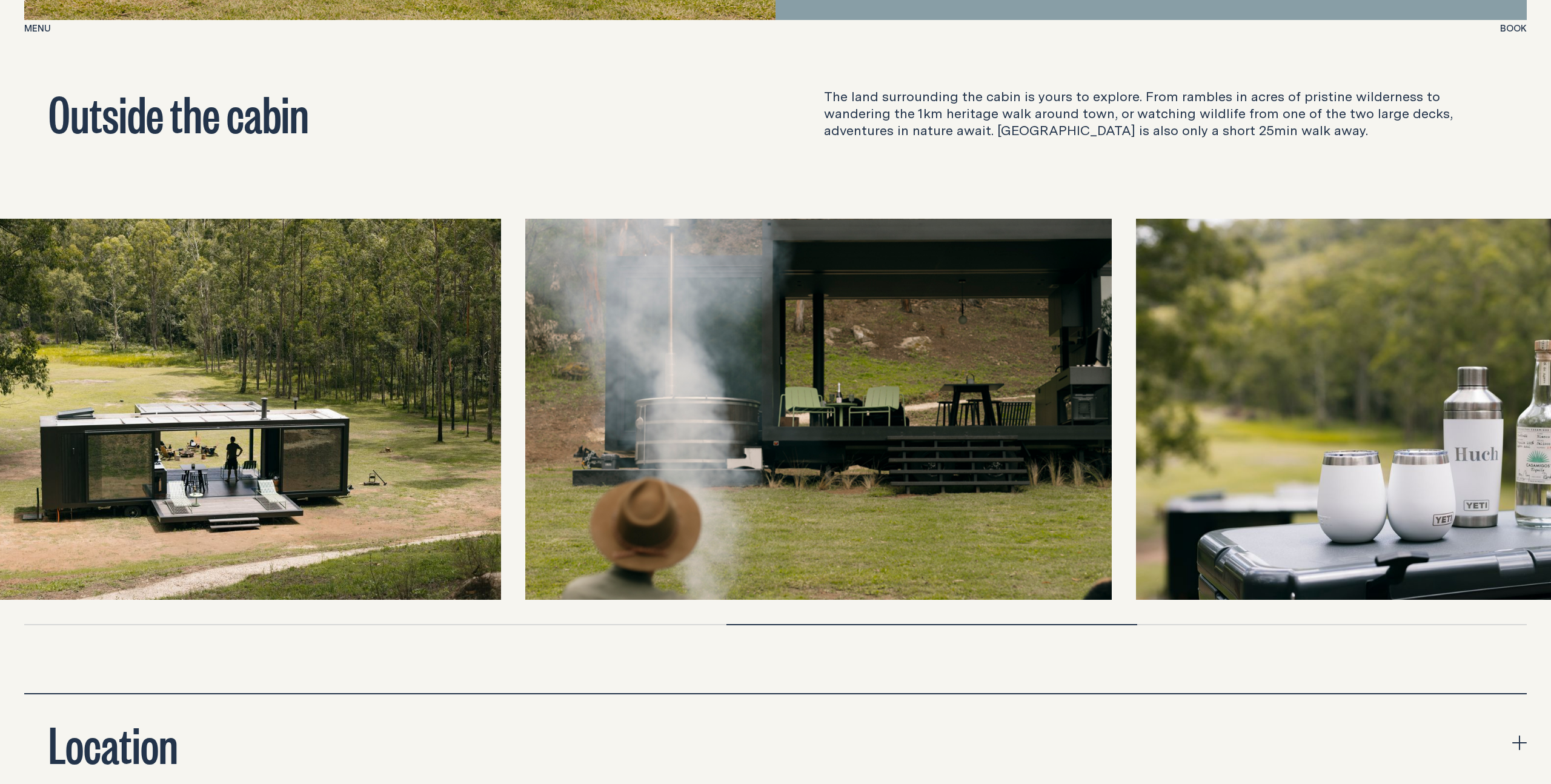
drag, startPoint x: 759, startPoint y: 482, endPoint x: 276, endPoint y: 448, distance: 484.2
click at [276, 448] on img at bounding box center [207, 409] width 586 height 381
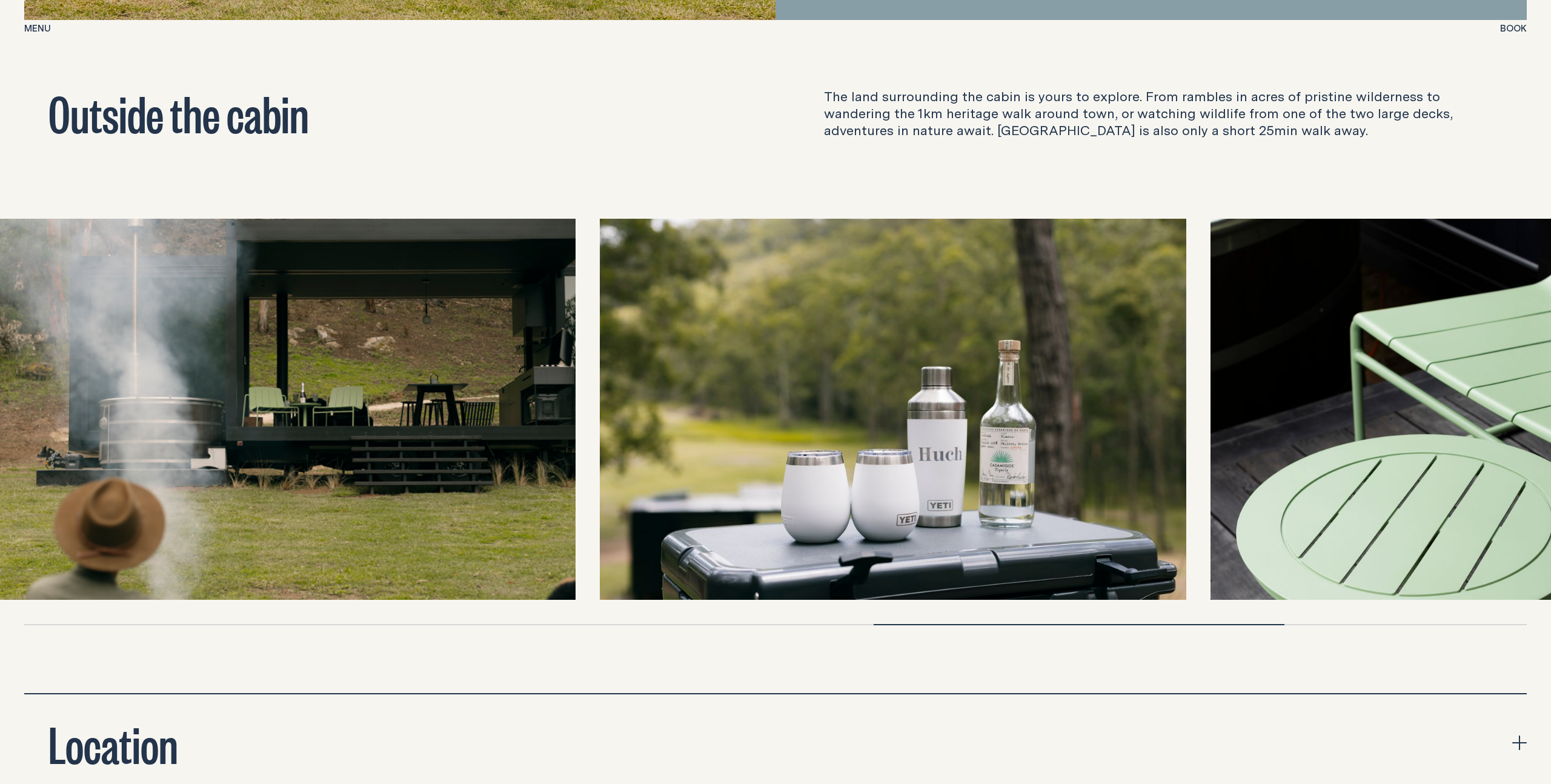
drag, startPoint x: 1431, startPoint y: 454, endPoint x: 785, endPoint y: 451, distance: 646.0
click at [785, 451] on img at bounding box center [892, 409] width 586 height 381
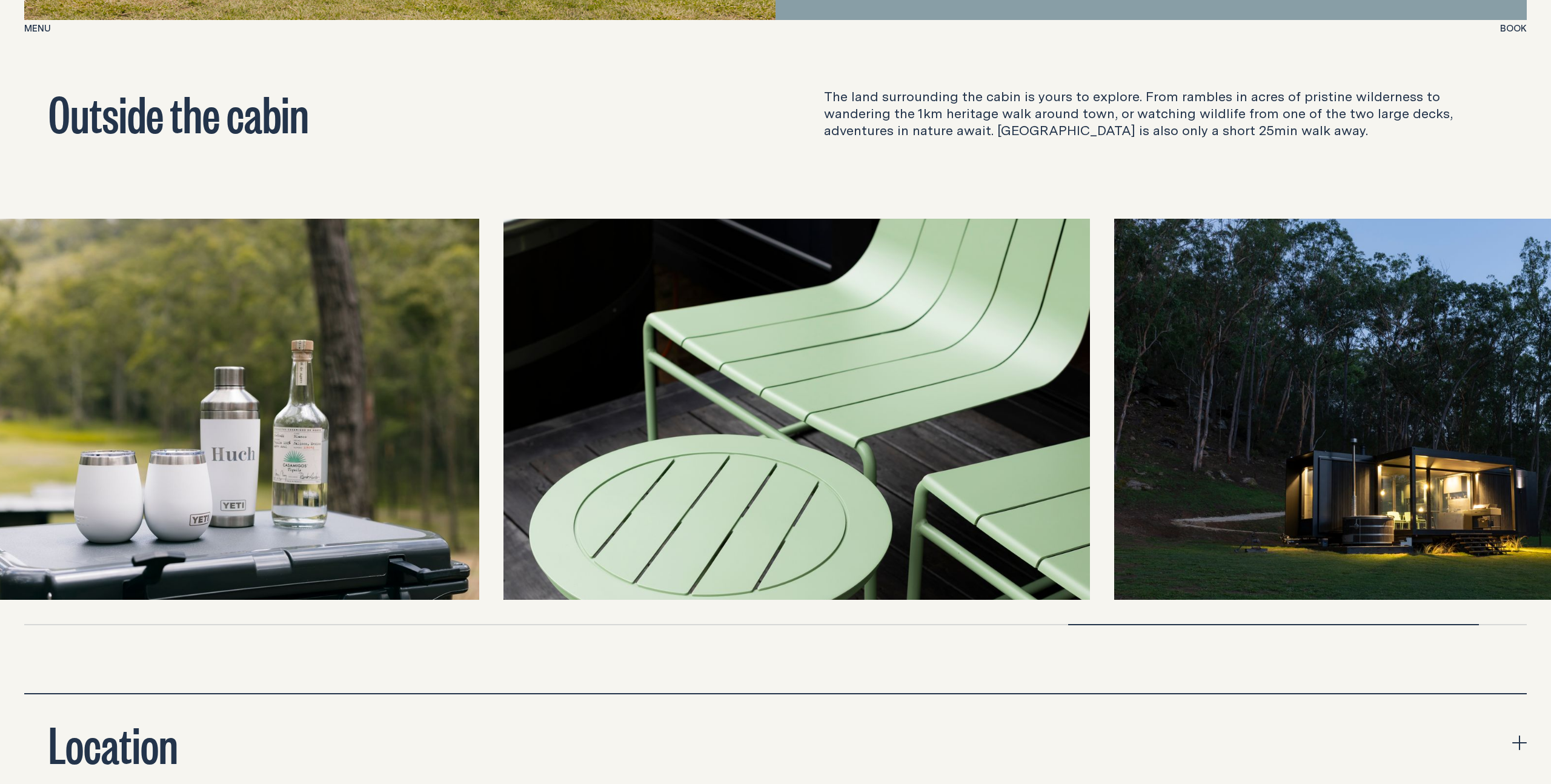
drag, startPoint x: 1097, startPoint y: 441, endPoint x: 535, endPoint y: 439, distance: 562.0
click at [535, 439] on img at bounding box center [796, 409] width 586 height 381
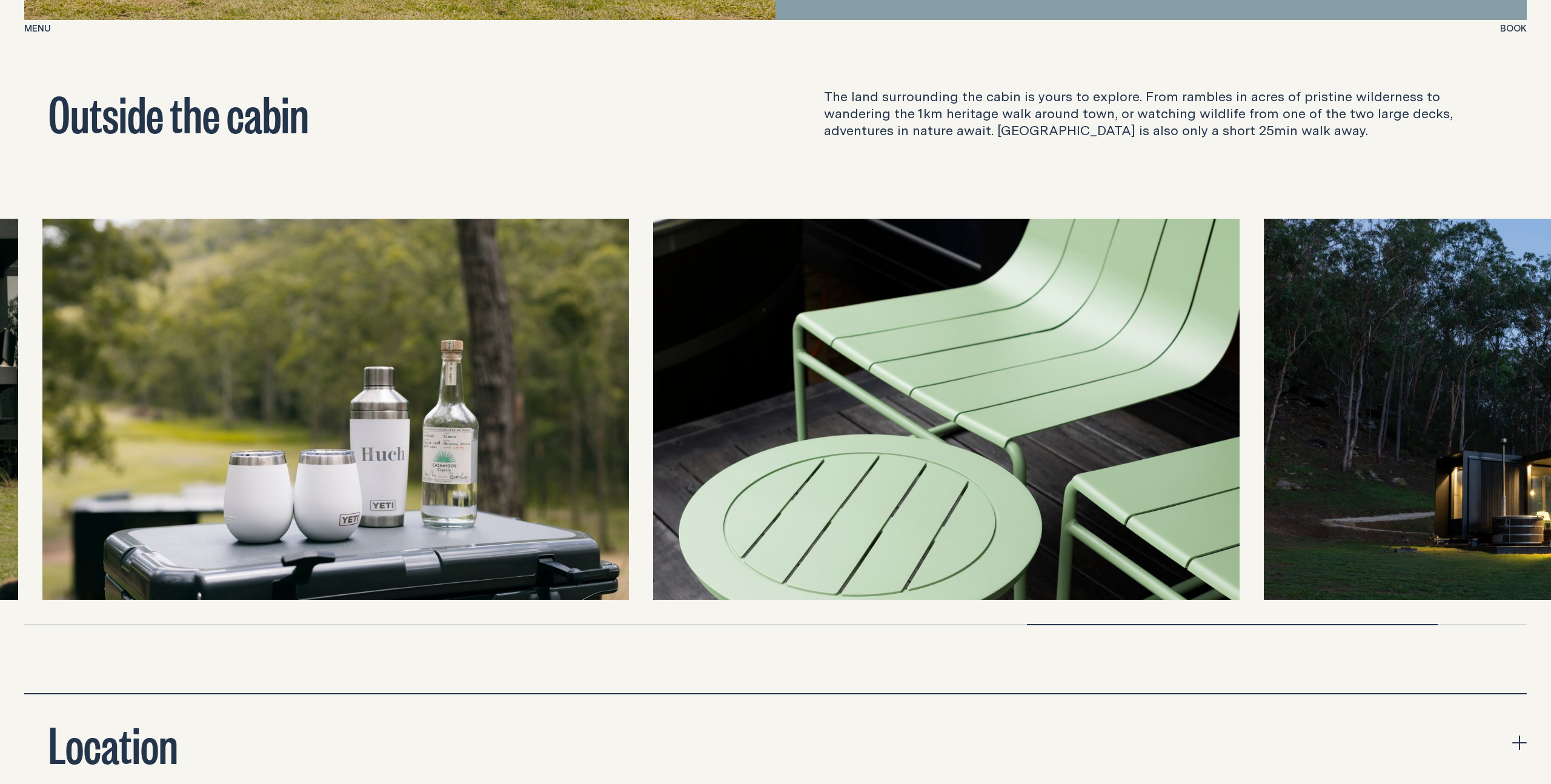
drag, startPoint x: 402, startPoint y: 421, endPoint x: 725, endPoint y: 421, distance: 323.0
click at [725, 421] on img at bounding box center [946, 409] width 586 height 381
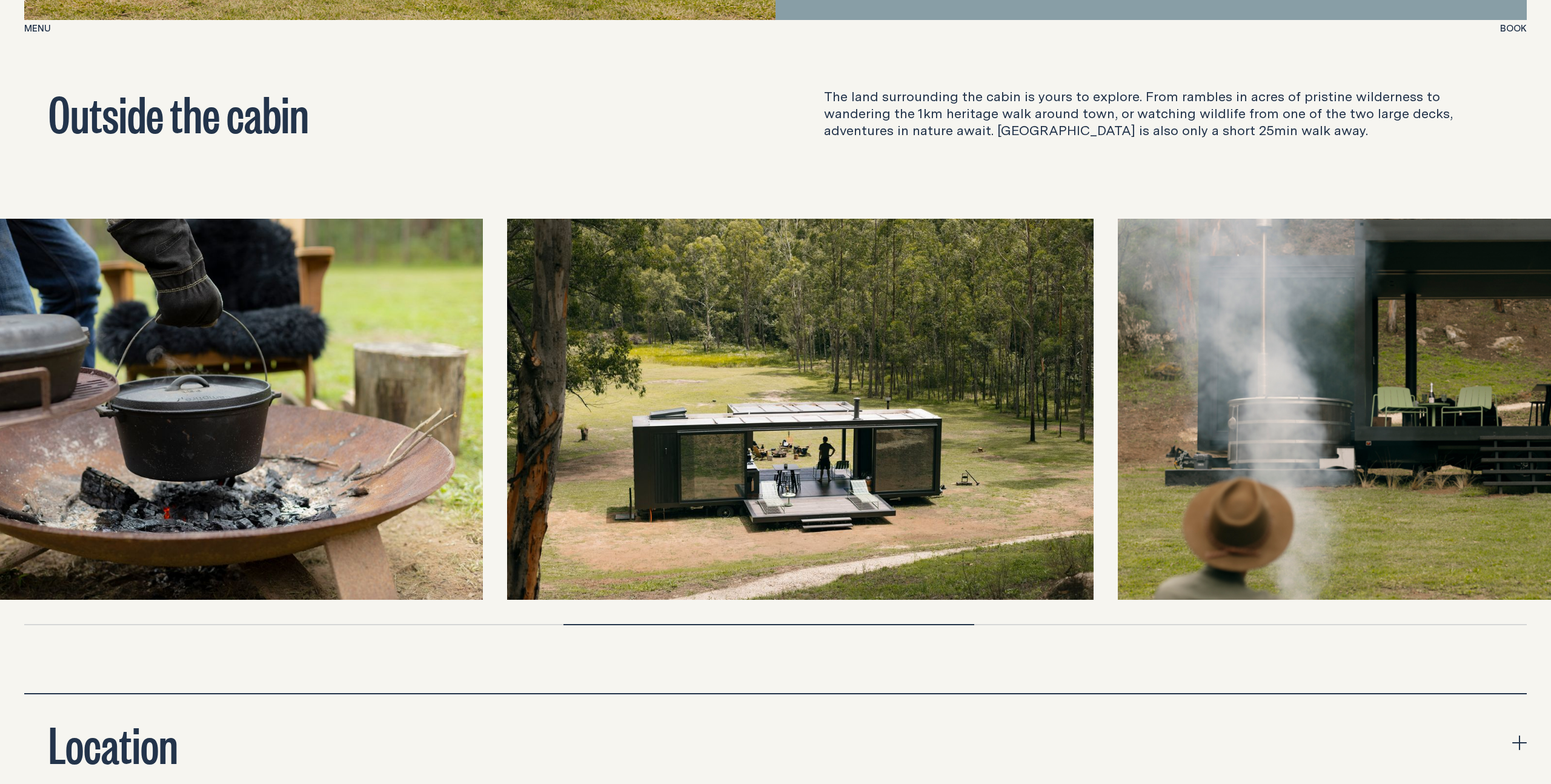
drag, startPoint x: 526, startPoint y: 426, endPoint x: 349, endPoint y: 424, distance: 177.0
click at [349, 424] on img at bounding box center [189, 409] width 586 height 381
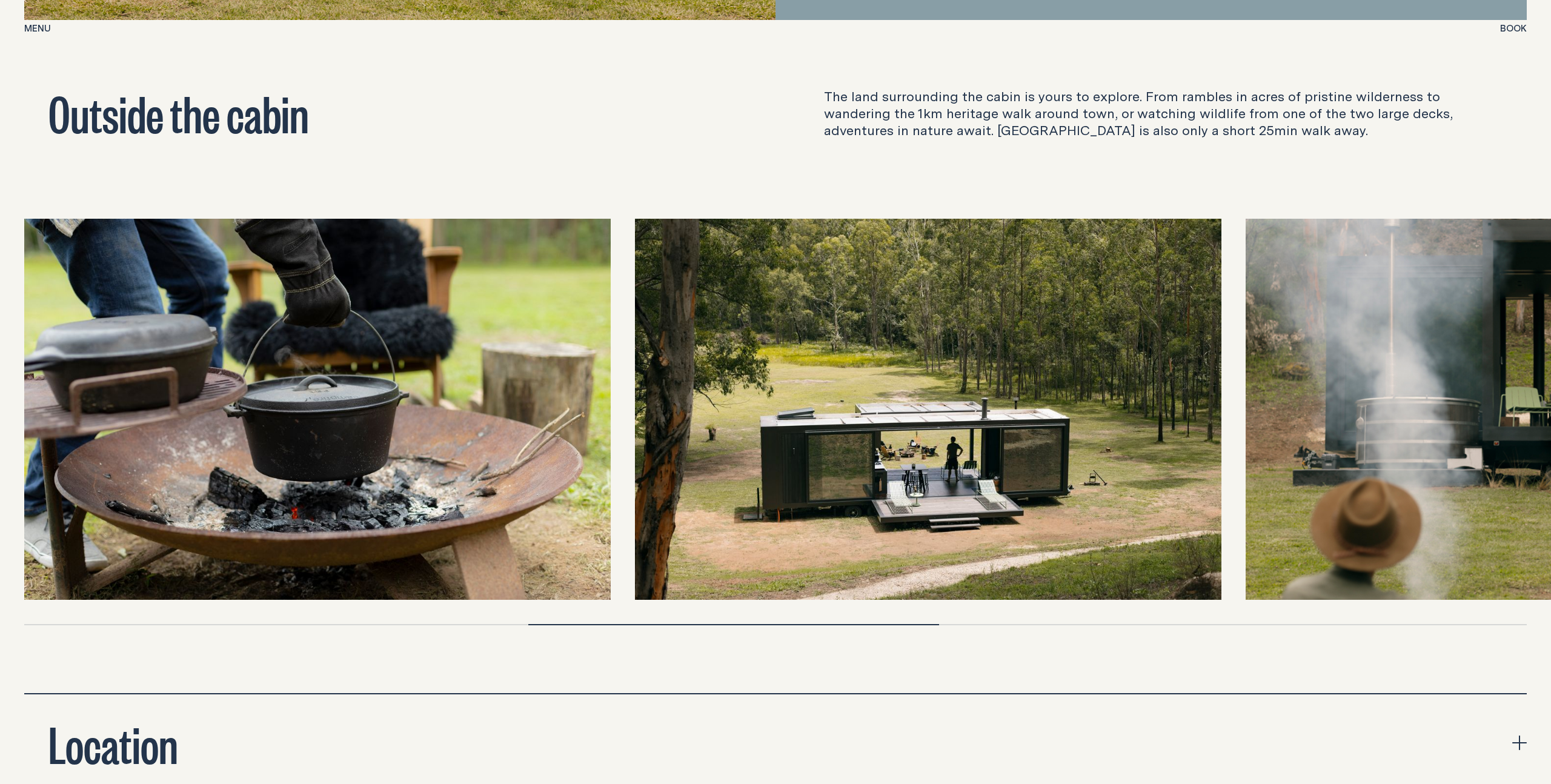
scroll to position [4391, 0]
